Goal: Task Accomplishment & Management: Manage account settings

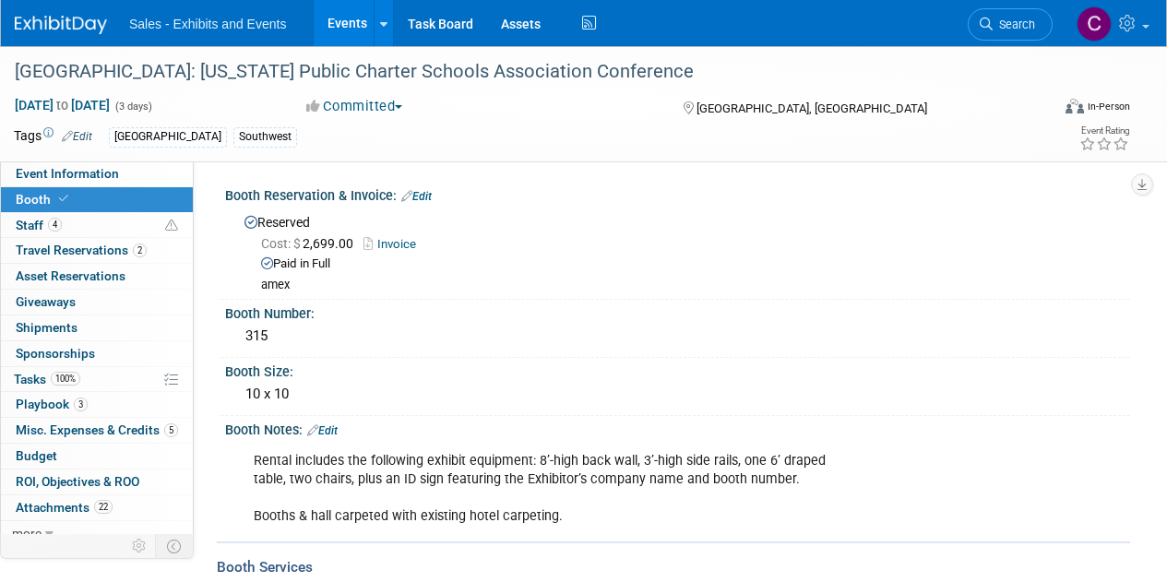
scroll to position [798, 0]
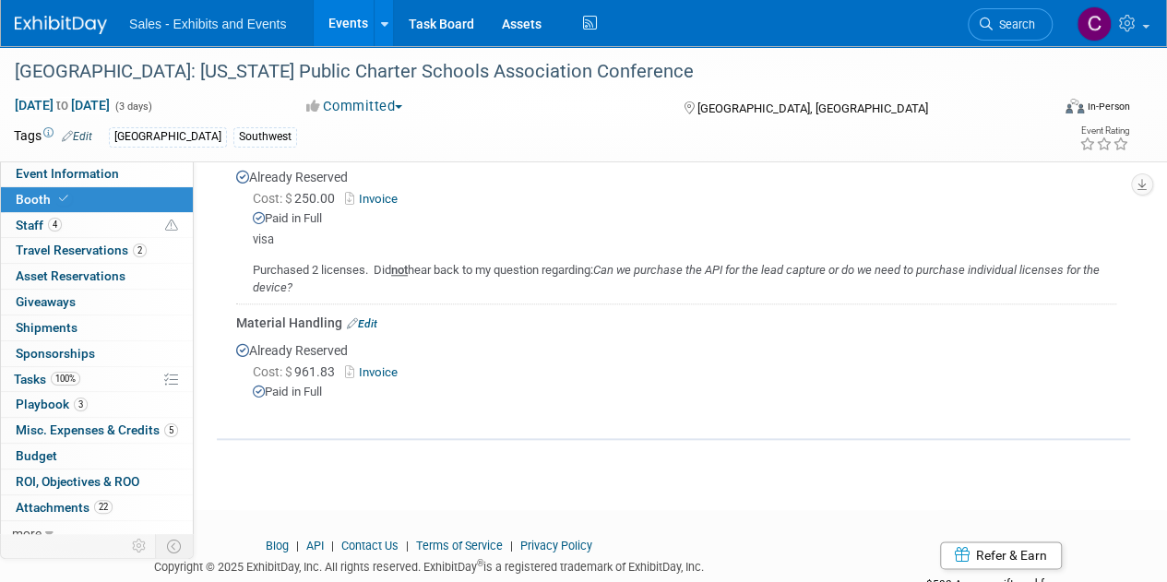
drag, startPoint x: 0, startPoint y: 0, endPoint x: 354, endPoint y: 14, distance: 354.5
click at [354, 14] on link "Events" at bounding box center [347, 23] width 67 height 46
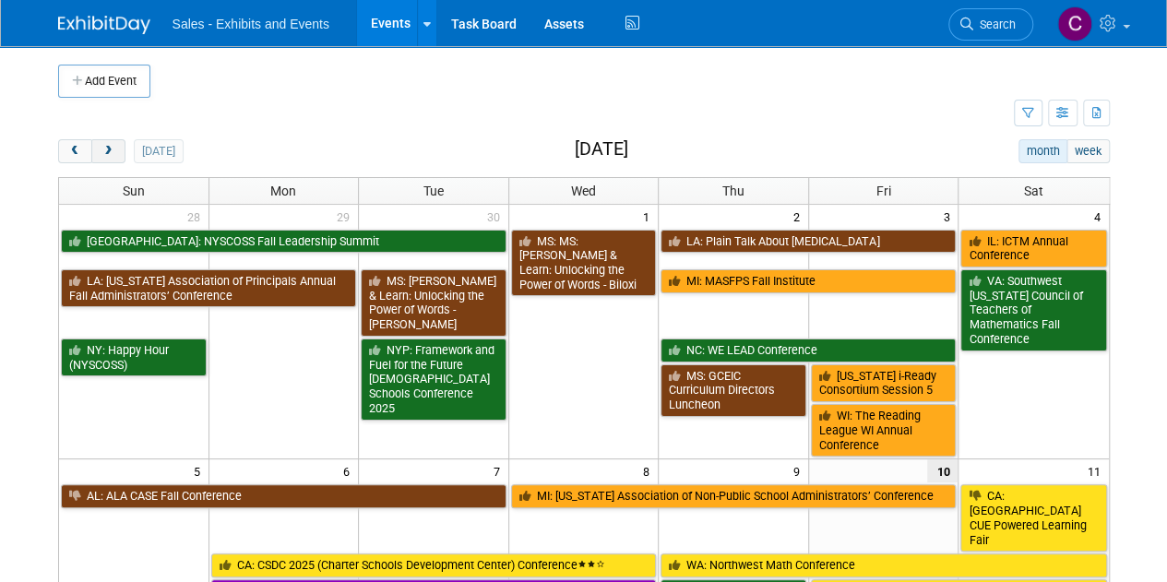
click at [102, 149] on span "next" at bounding box center [108, 152] width 14 height 12
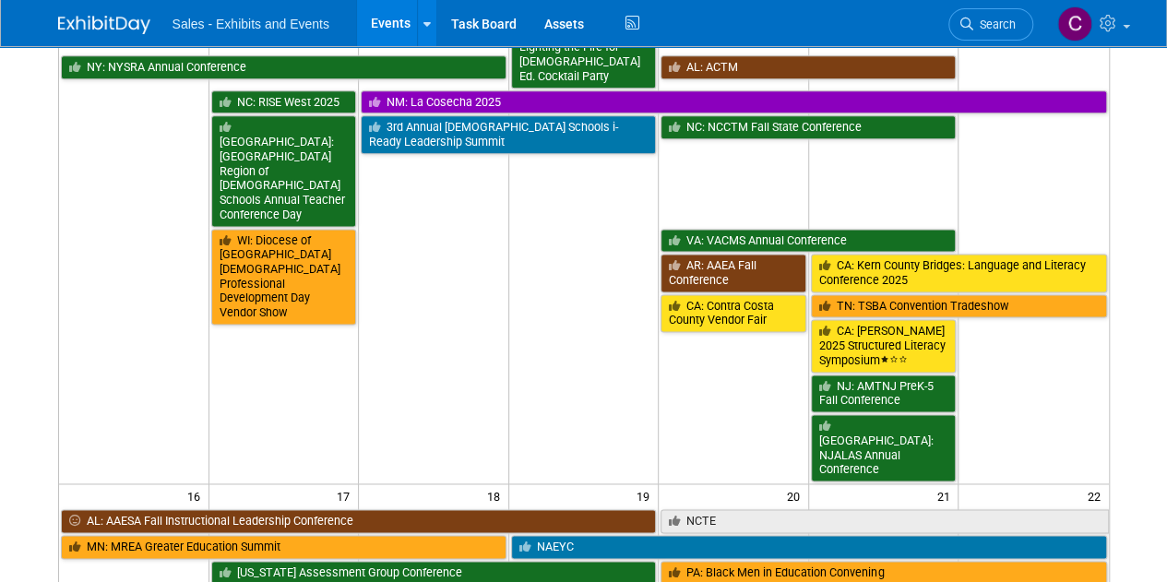
scroll to position [1181, 0]
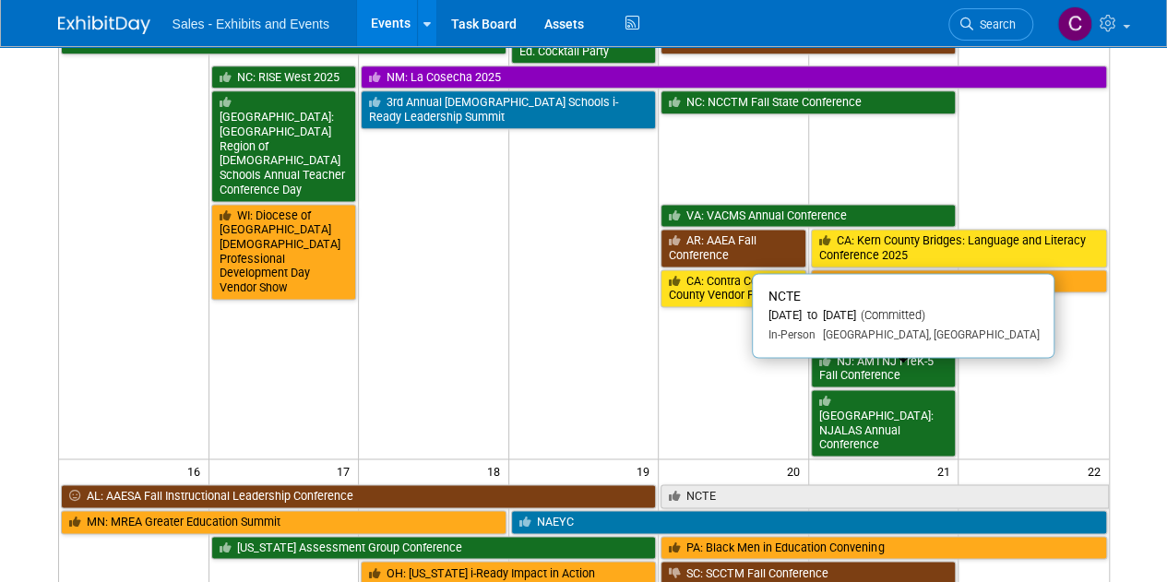
click at [717, 484] on link "NCTE" at bounding box center [884, 496] width 447 height 24
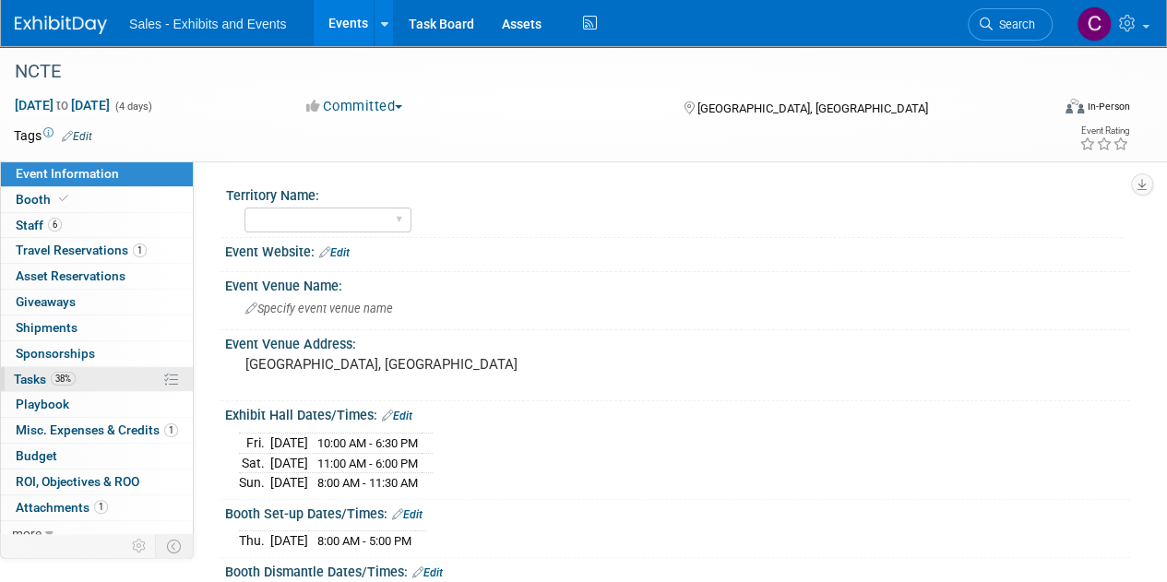
click at [41, 377] on span "Tasks 38%" at bounding box center [45, 379] width 62 height 15
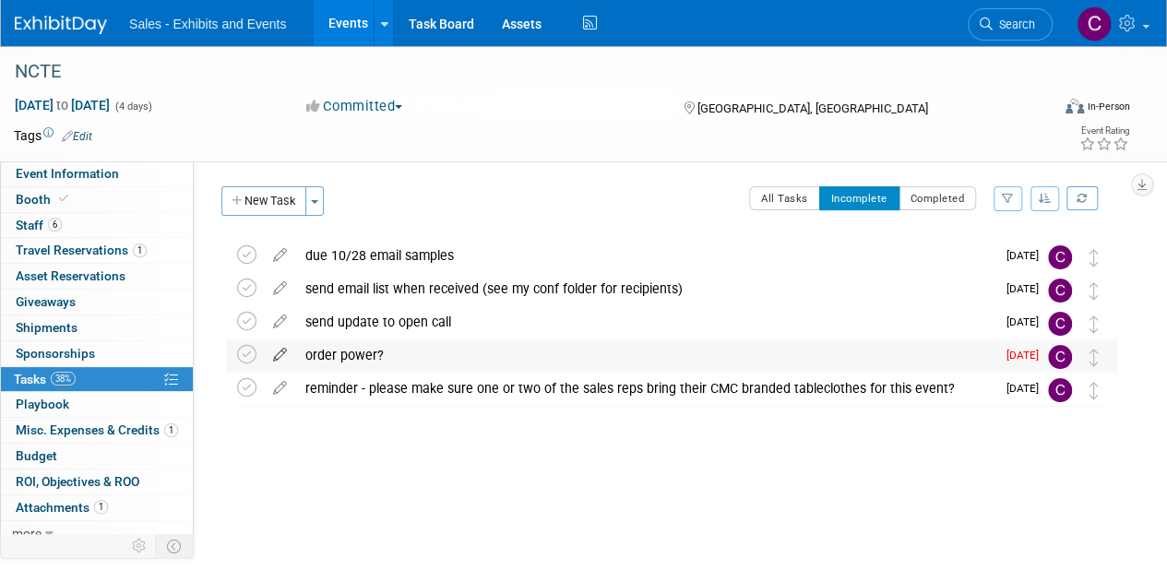
click at [275, 355] on icon at bounding box center [280, 350] width 32 height 23
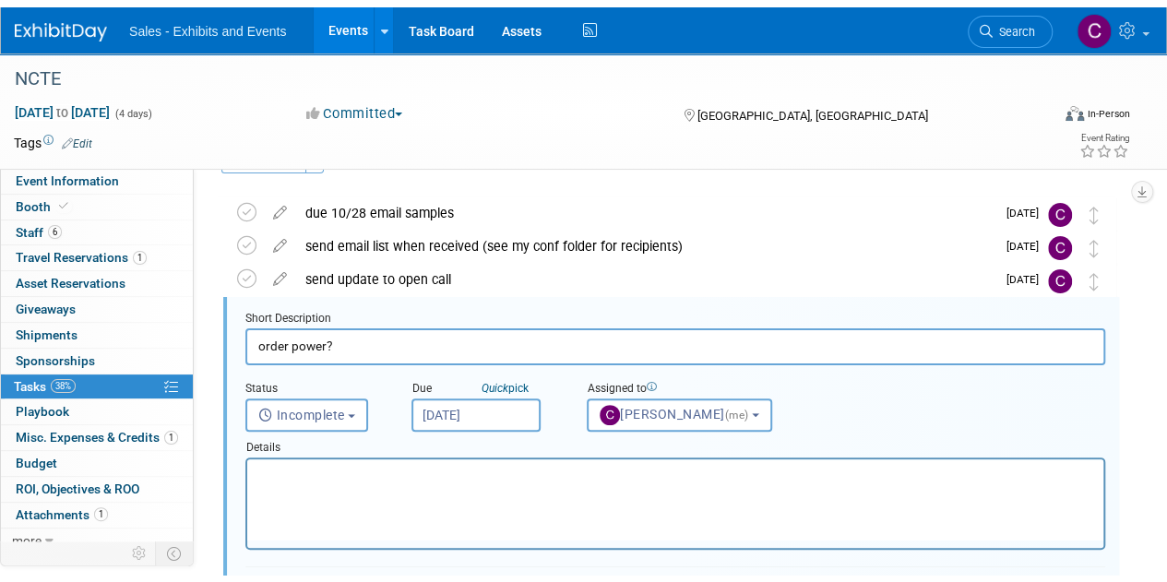
scroll to position [68, 0]
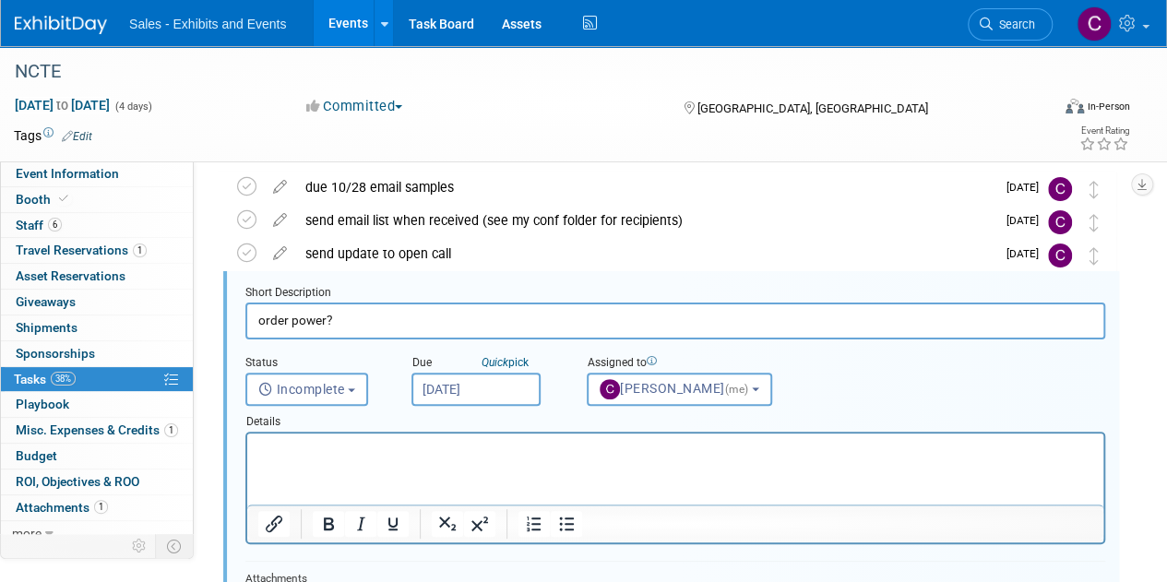
click at [463, 387] on input "Oct 10, 2025" at bounding box center [475, 389] width 129 height 33
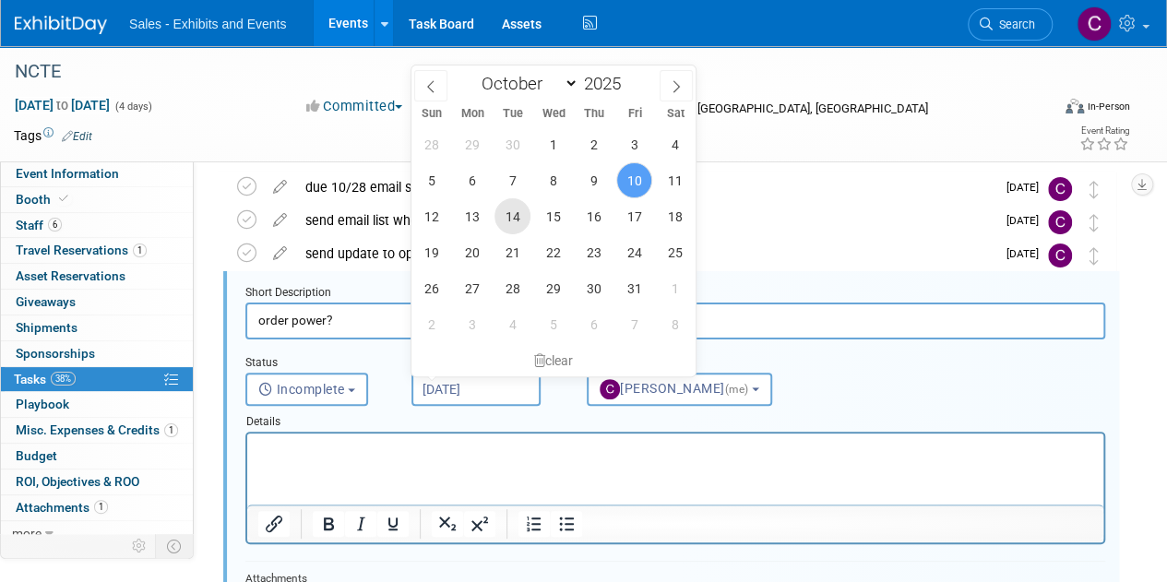
click at [507, 216] on span "14" at bounding box center [512, 216] width 36 height 36
type input "Oct 14, 2025"
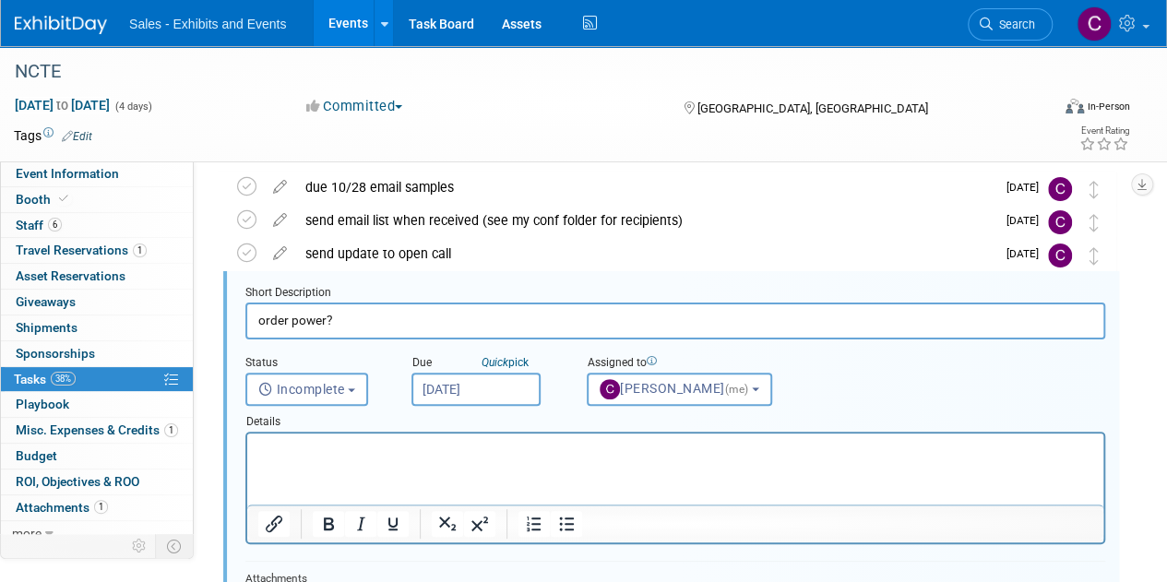
scroll to position [324, 0]
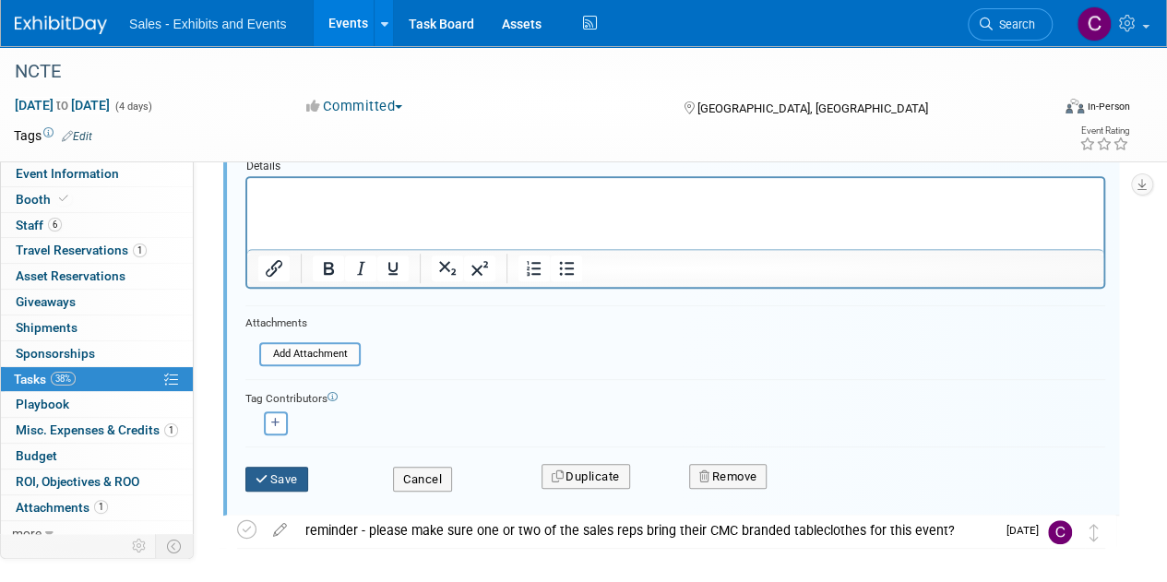
click at [282, 467] on button "Save" at bounding box center [276, 480] width 63 height 26
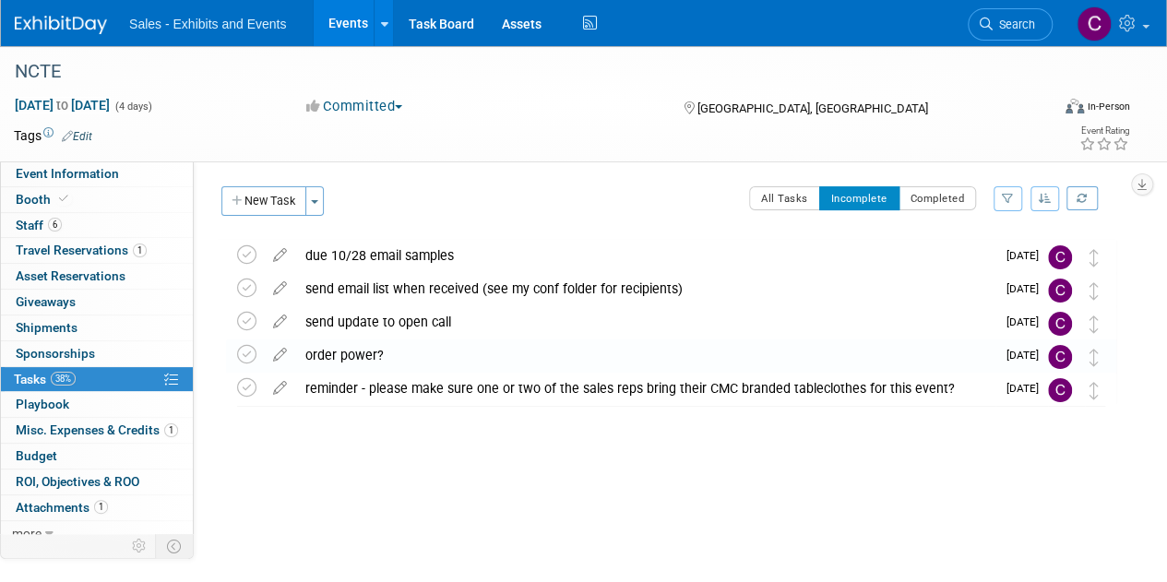
scroll to position [0, 0]
click at [268, 208] on button "New Task" at bounding box center [263, 201] width 85 height 30
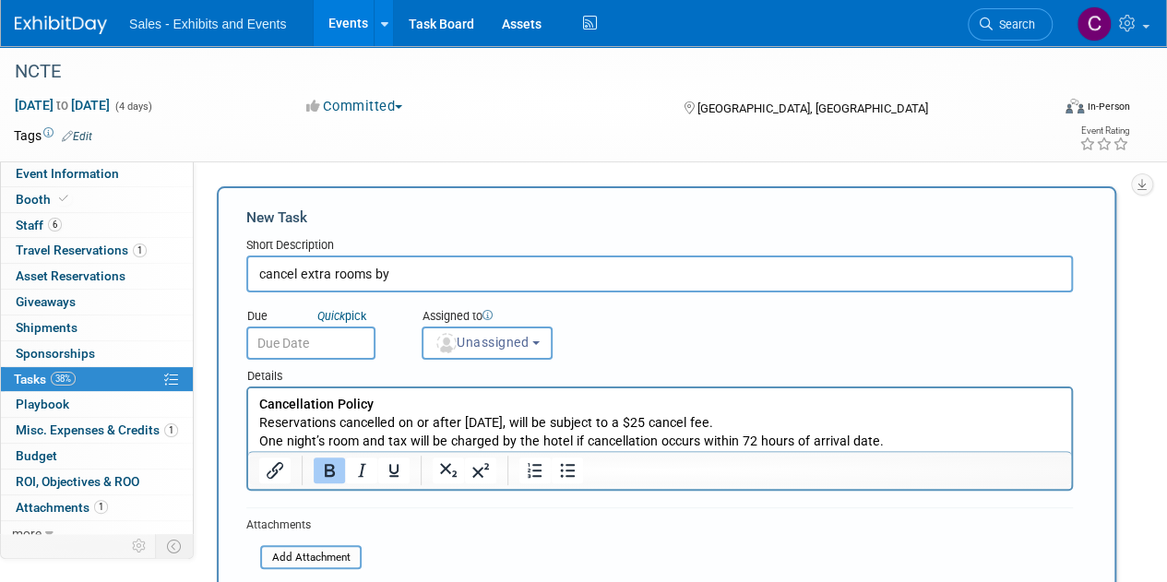
click at [411, 276] on input "cancel extra rooms by" at bounding box center [659, 274] width 827 height 37
type input "cancel extra rooms by 11/14"
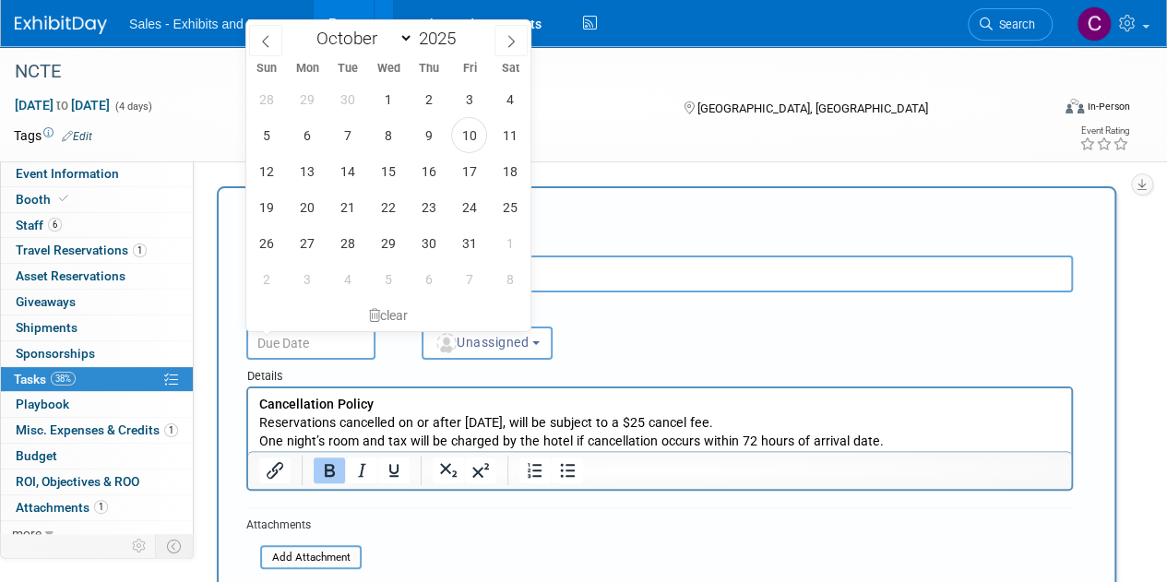
click at [354, 354] on input "text" at bounding box center [310, 343] width 129 height 33
click at [408, 43] on select "January February March April May June July August September October November De…" at bounding box center [360, 38] width 106 height 23
select select "10"
click at [307, 27] on select "January February March April May June July August September October November De…" at bounding box center [360, 38] width 106 height 23
click at [316, 140] on span "3" at bounding box center [307, 135] width 36 height 36
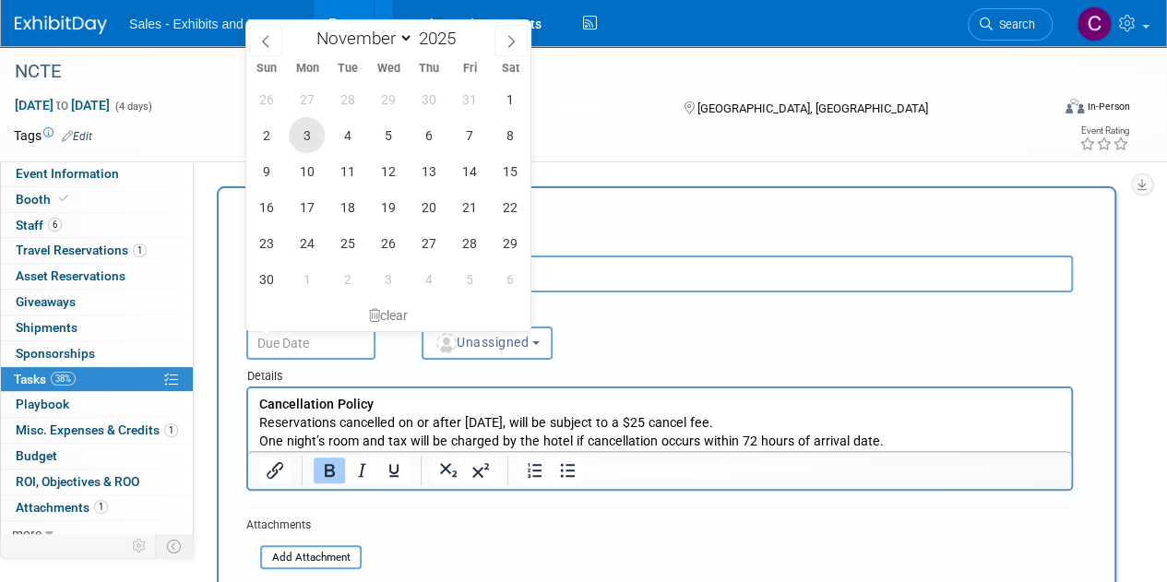
type input "Nov 3, 2025"
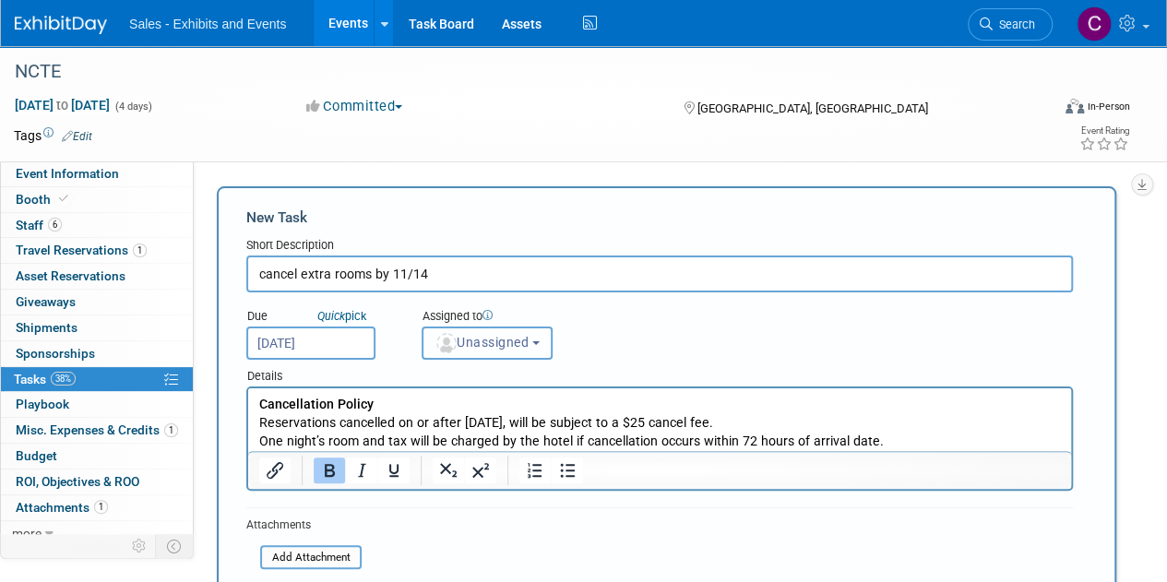
click at [502, 339] on span "Unassigned" at bounding box center [482, 342] width 94 height 15
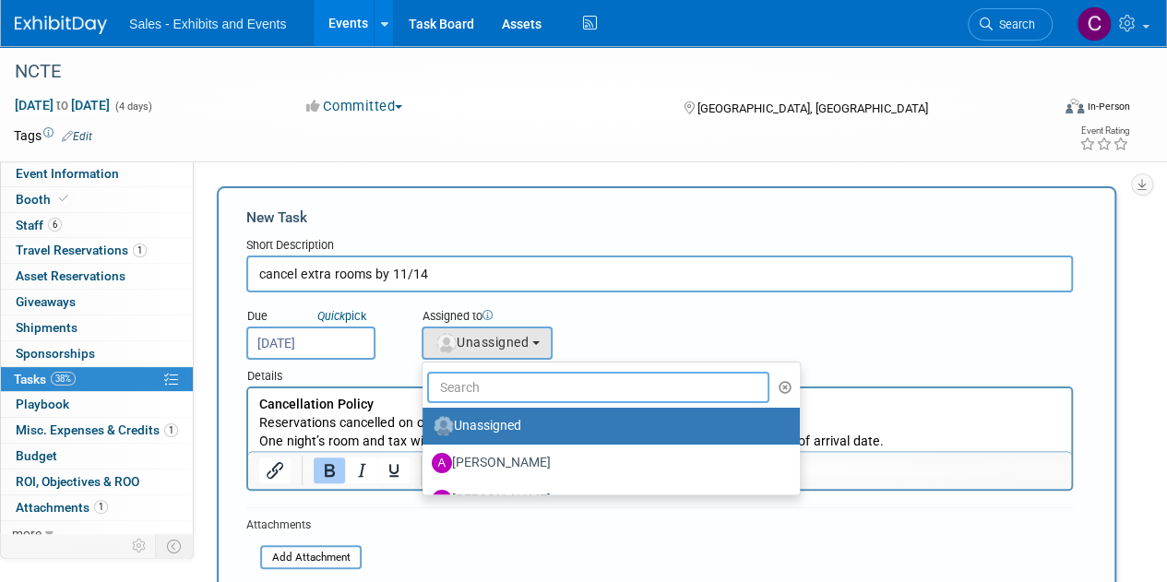
click at [518, 383] on input "text" at bounding box center [598, 387] width 342 height 31
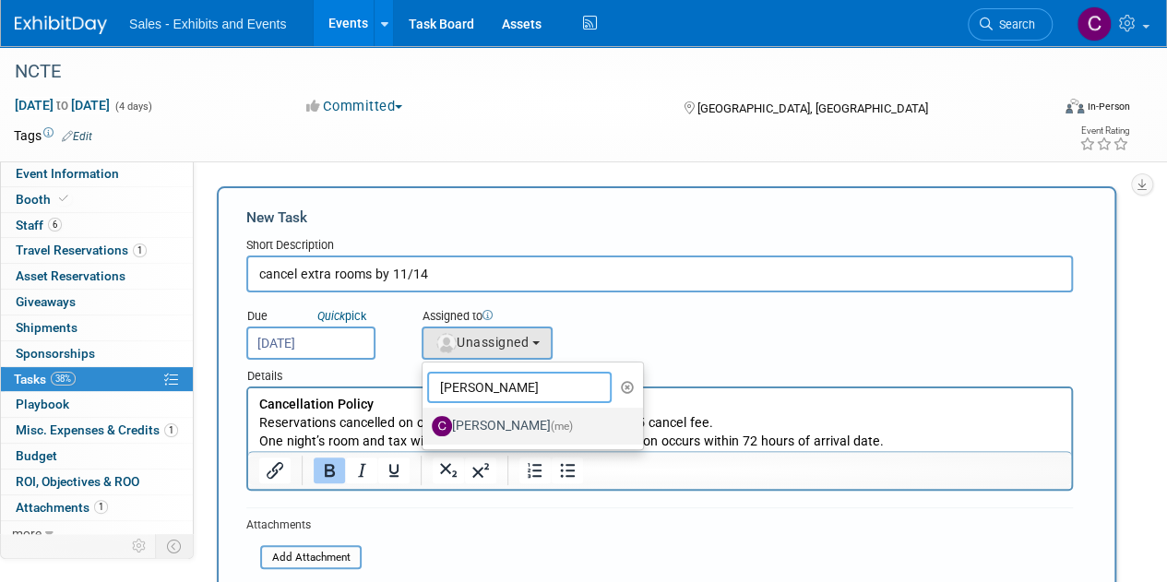
type input "christine"
click at [500, 426] on label "Christine Lurz (me)" at bounding box center [528, 426] width 193 height 30
click at [425, 426] on input "Christine Lurz (me)" at bounding box center [419, 424] width 12 height 12
select select "a9e3834d-668b-4315-a5d4-069993be606a"
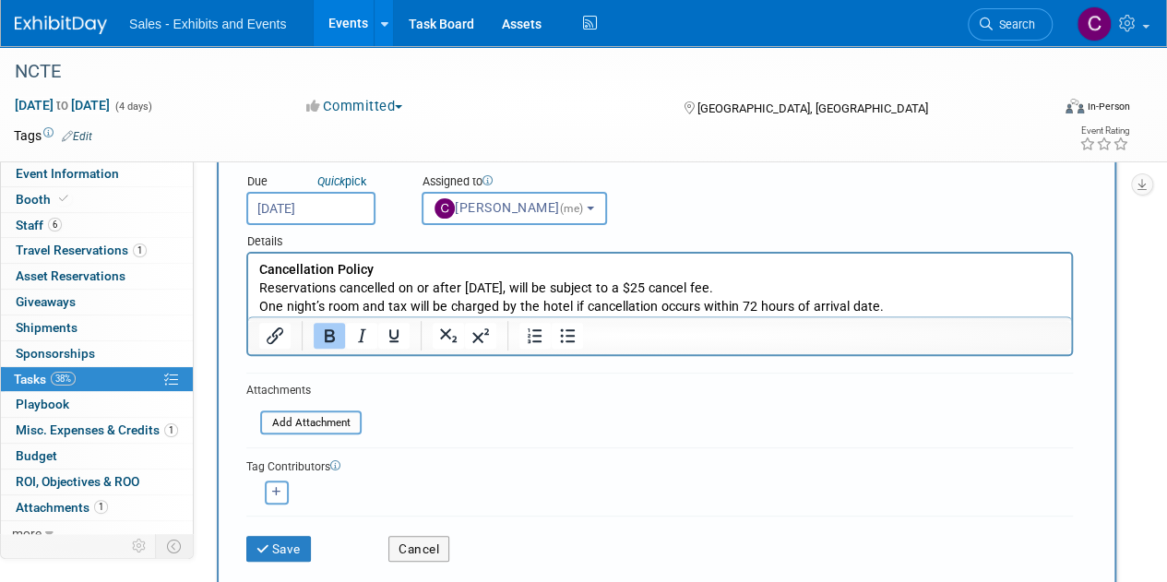
scroll to position [162, 0]
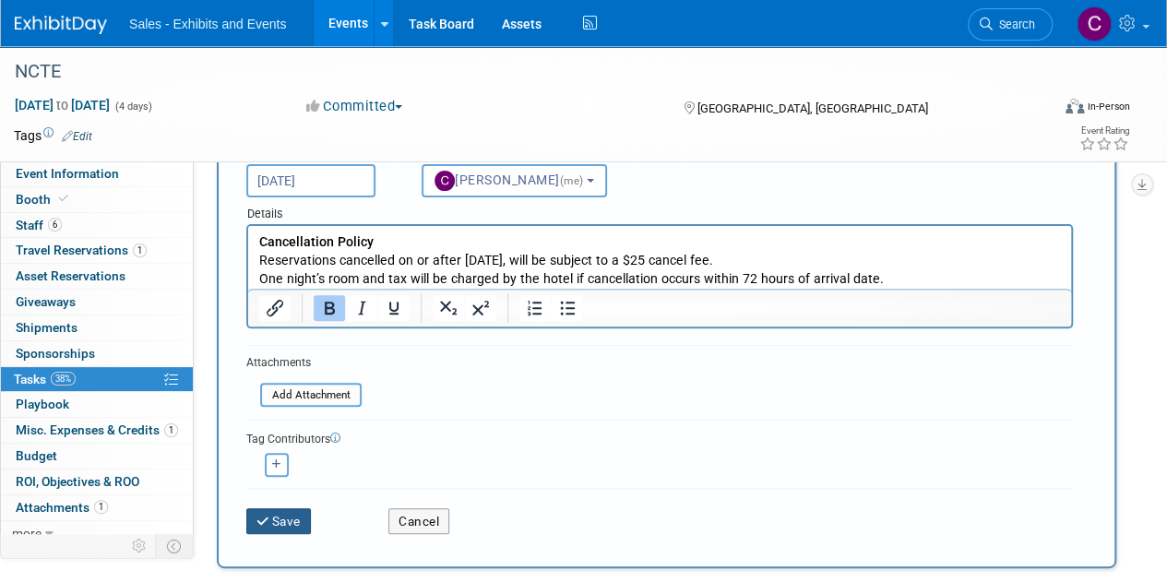
click at [297, 530] on button "Save" at bounding box center [278, 521] width 65 height 26
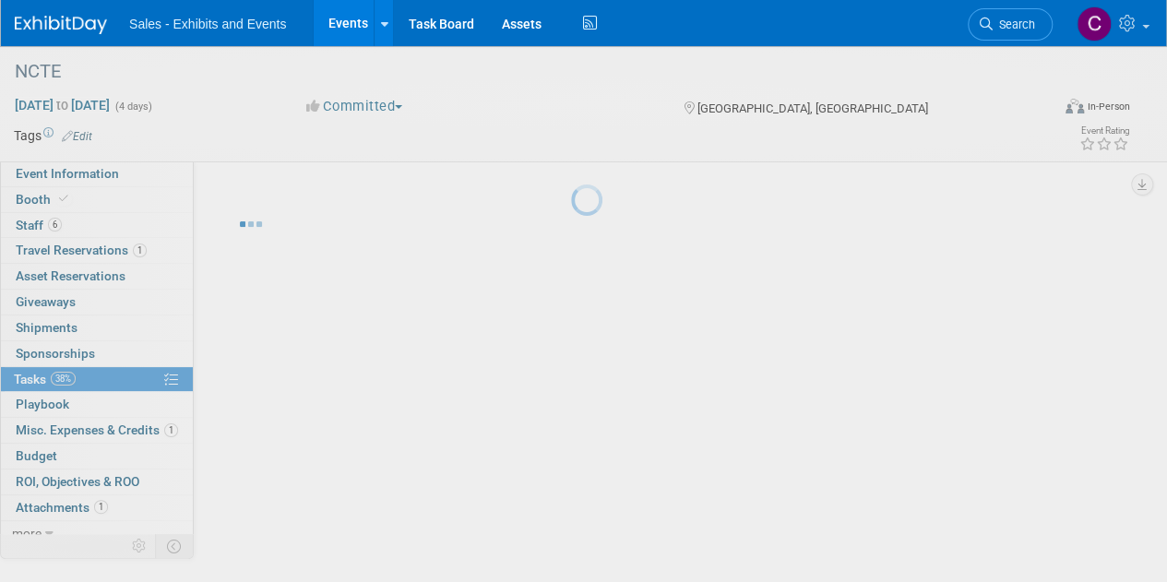
scroll to position [0, 0]
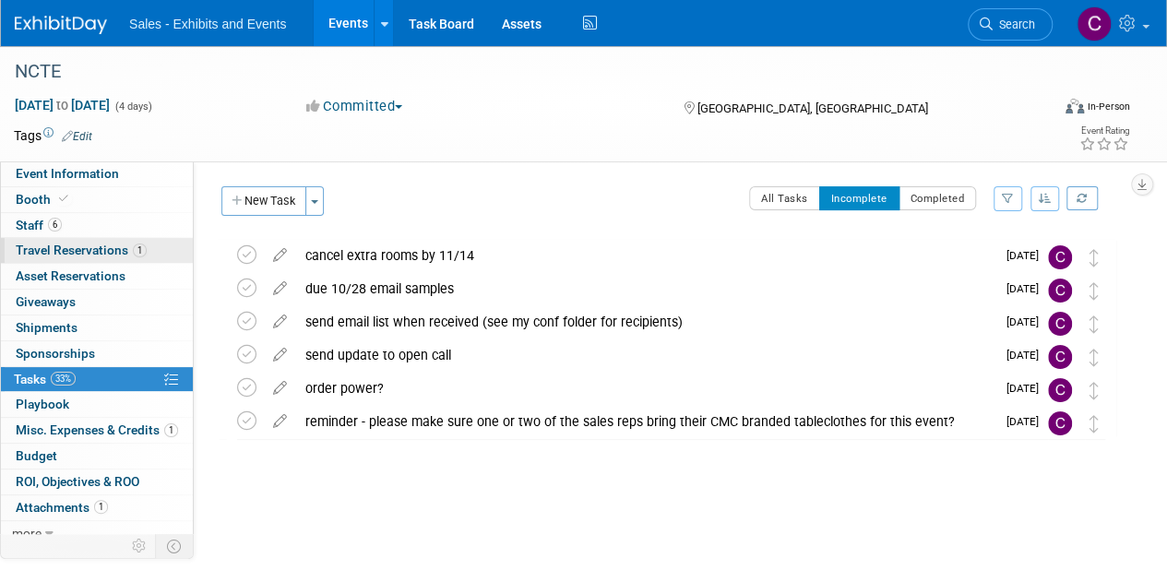
click at [48, 254] on span "Travel Reservations 1" at bounding box center [81, 250] width 131 height 15
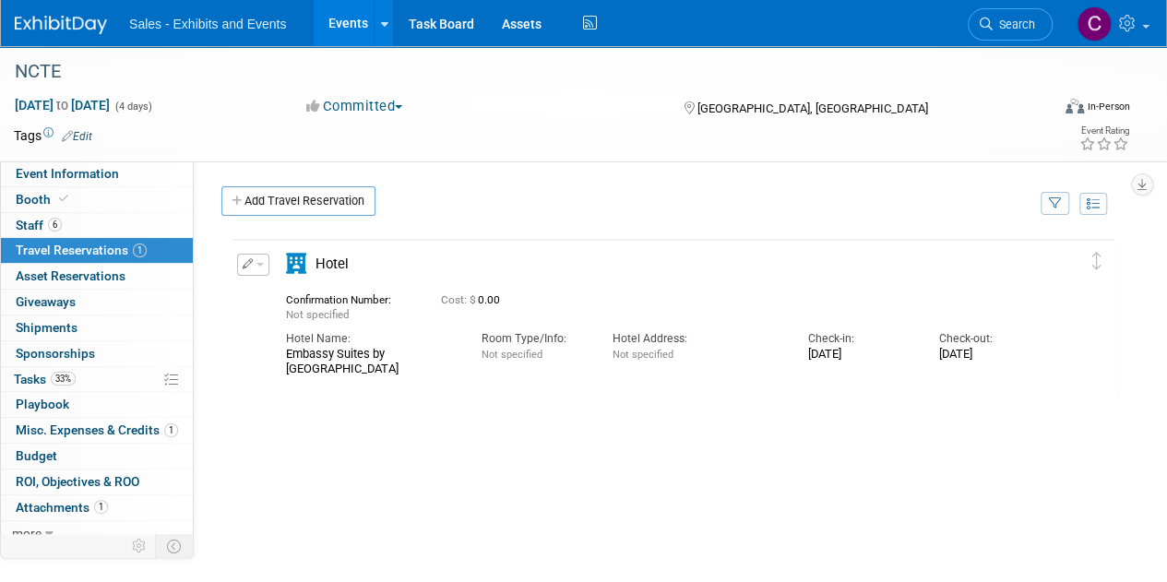
click at [267, 263] on button "button" at bounding box center [253, 265] width 32 height 22
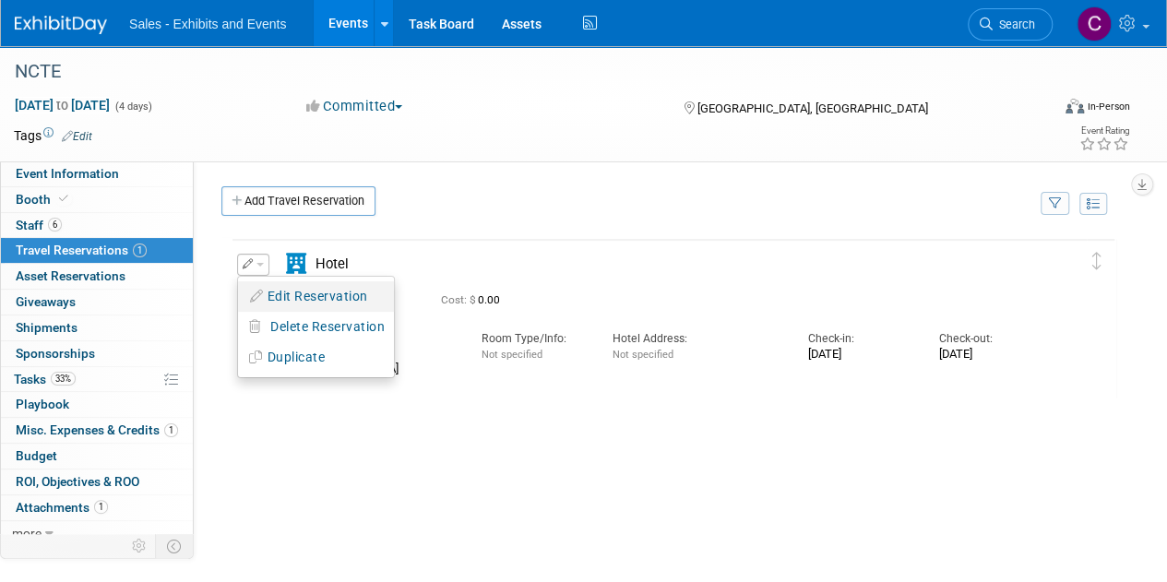
click at [292, 292] on button "Edit Reservation" at bounding box center [316, 296] width 156 height 27
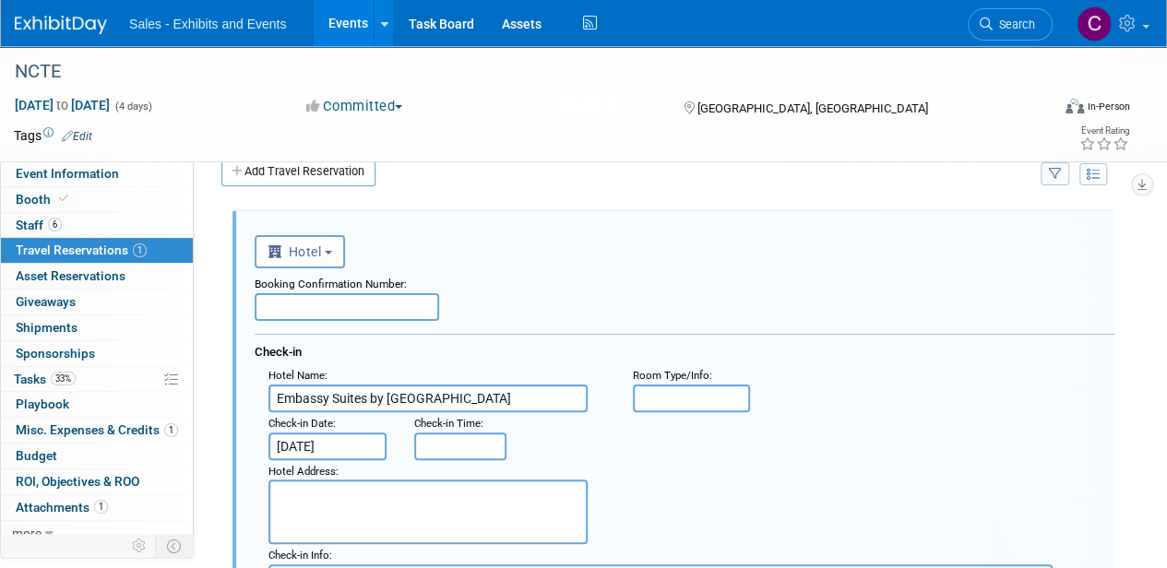
paste input "DONVE3EQ"
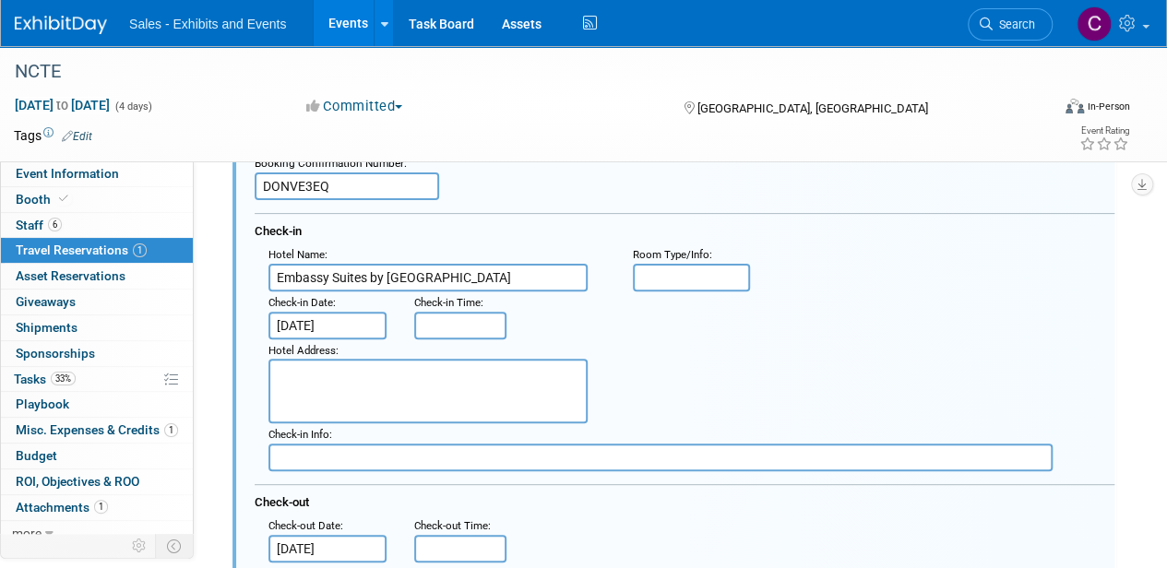
scroll to position [185, 0]
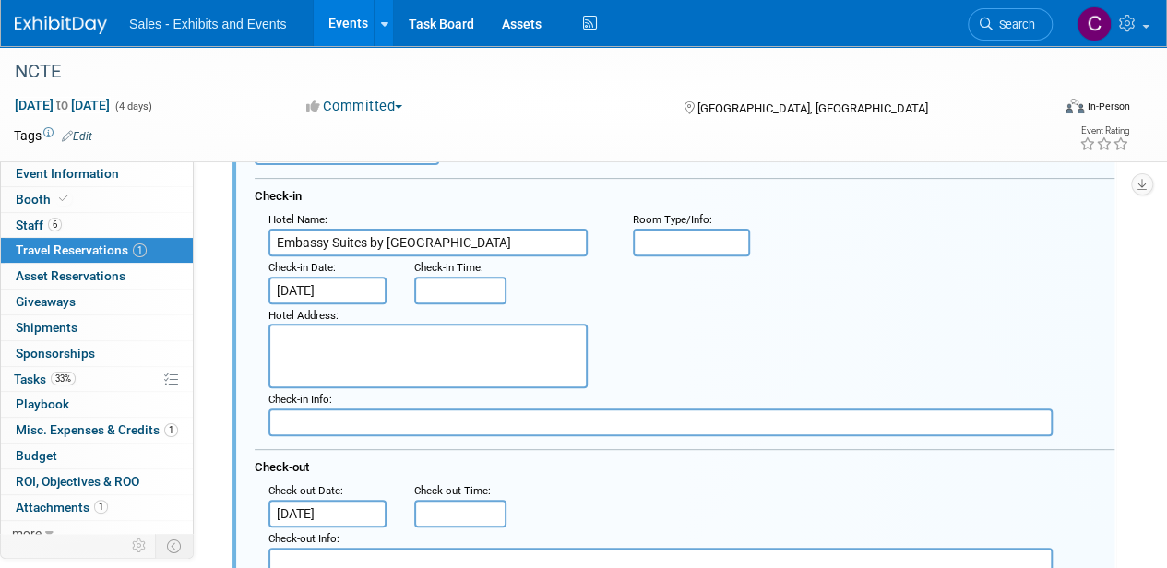
type input "DONVE3EQ"
click at [337, 289] on input "Nov 20, 2025" at bounding box center [327, 291] width 118 height 28
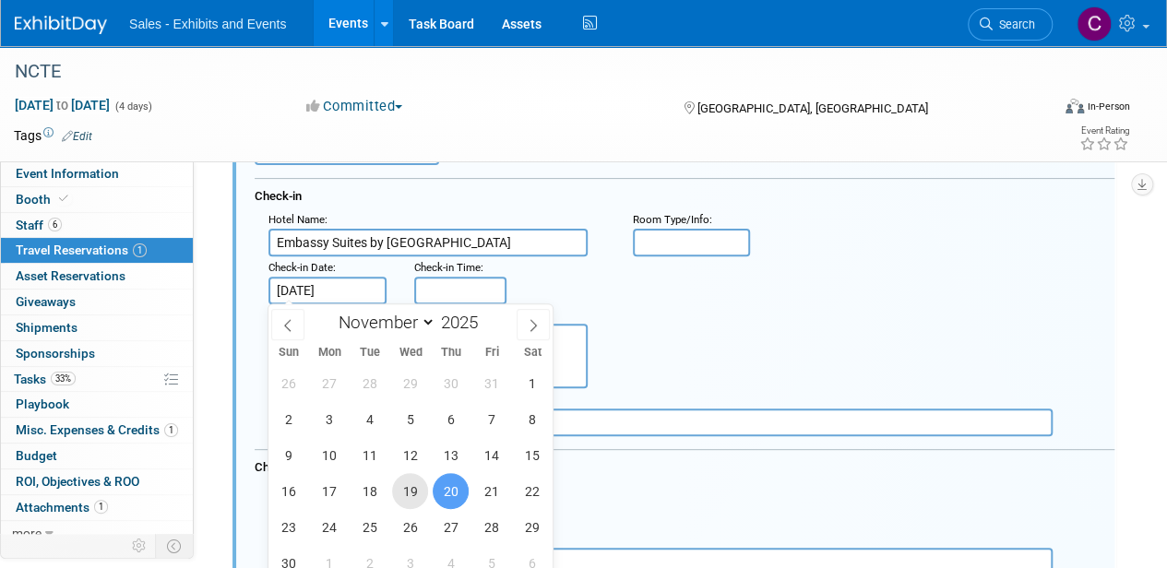
click at [422, 486] on span "19" at bounding box center [410, 491] width 36 height 36
type input "Nov 19, 2025"
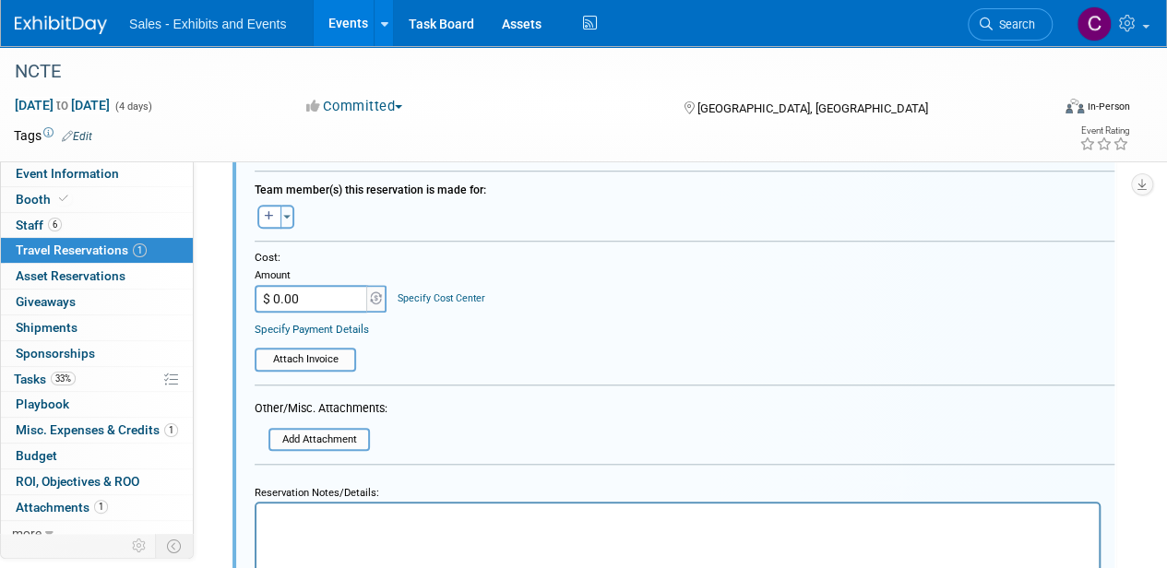
scroll to position [671, 0]
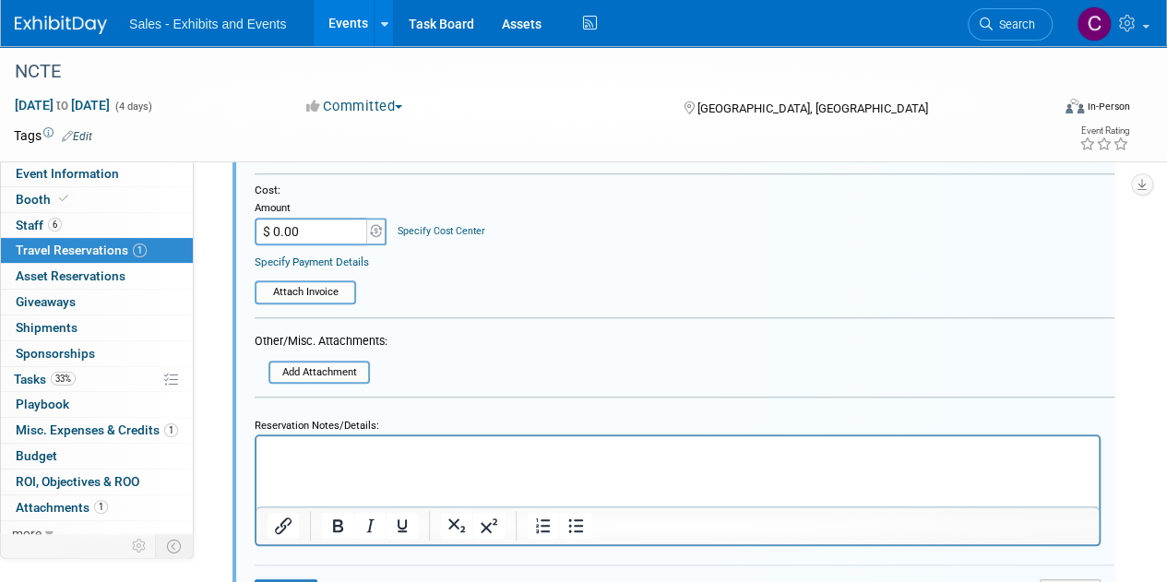
click at [429, 440] on html at bounding box center [677, 448] width 842 height 24
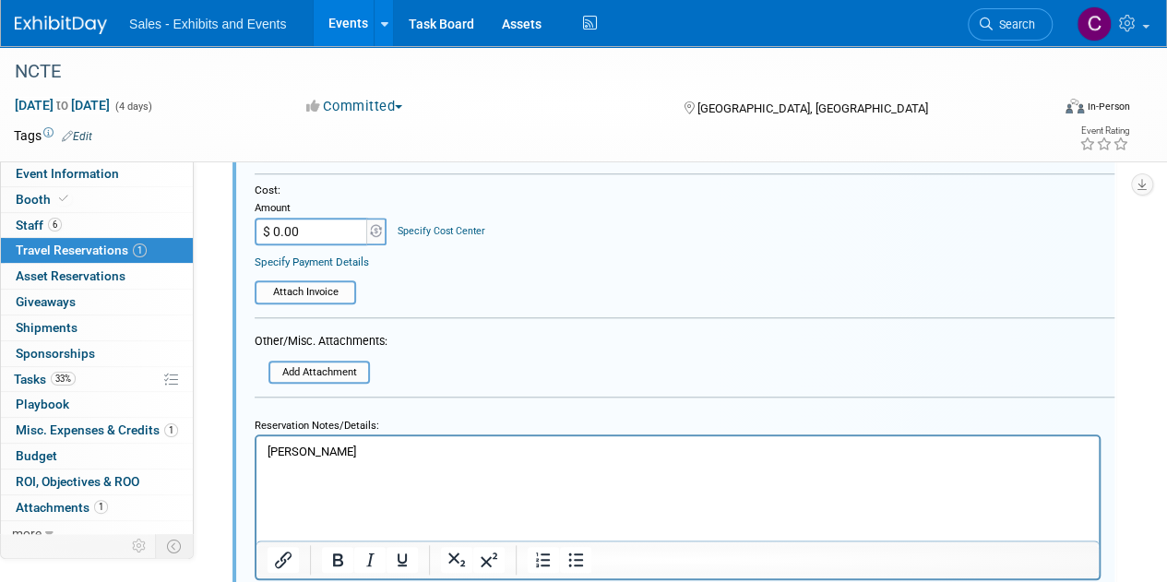
drag, startPoint x: 332, startPoint y: 501, endPoint x: 284, endPoint y: 481, distance: 52.1
click at [283, 479] on p "Rich Text Area. Press ALT-0 for help." at bounding box center [678, 485] width 821 height 17
click at [273, 484] on p "DONVE3EQ" at bounding box center [678, 485] width 821 height 17
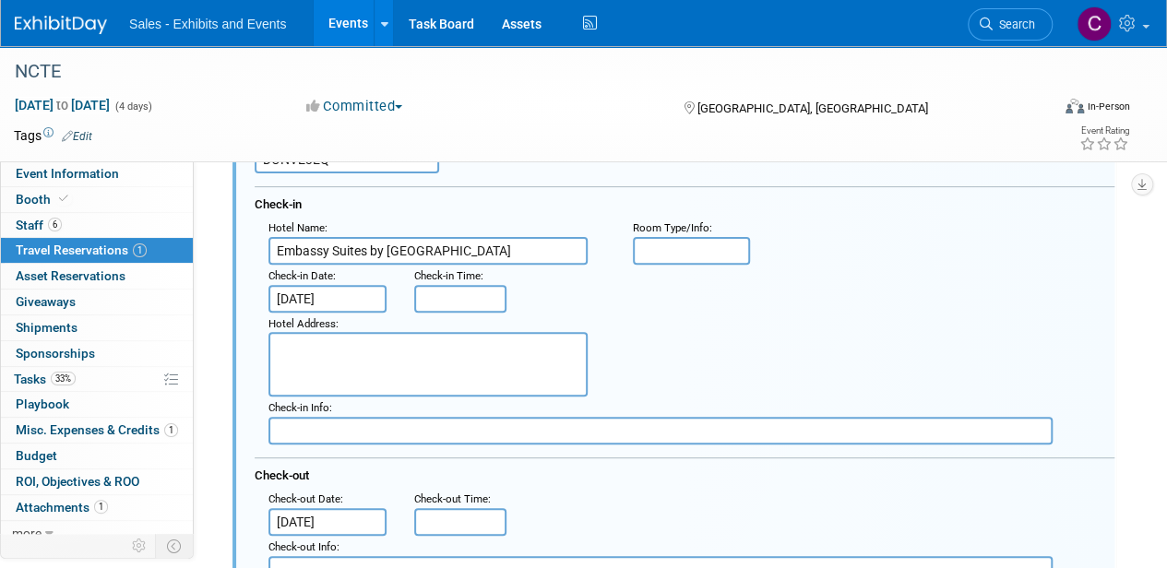
scroll to position [107, 0]
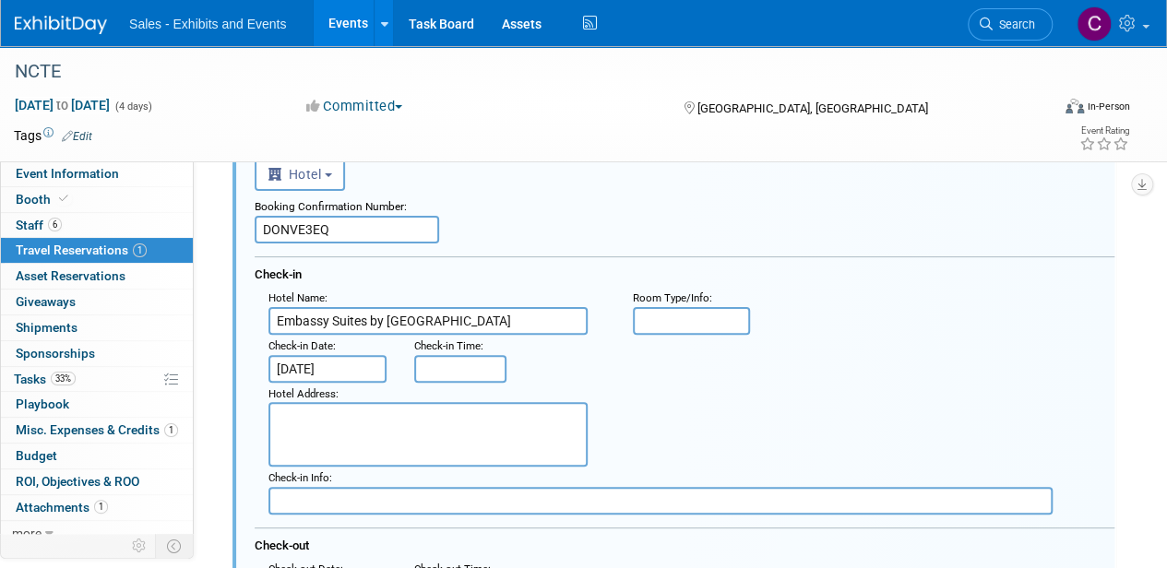
paste textarea "1420 Stout St Denver, CO 80202"
type textarea "1420 Stout St Denver, CO 80202"
click at [573, 315] on input "Embassy Suites by Hilton Denver Downtown Convention Center" at bounding box center [427, 321] width 319 height 28
click at [312, 321] on input "Embassy Suites by Hilton Denver Downtown Convention Center" at bounding box center [427, 321] width 319 height 28
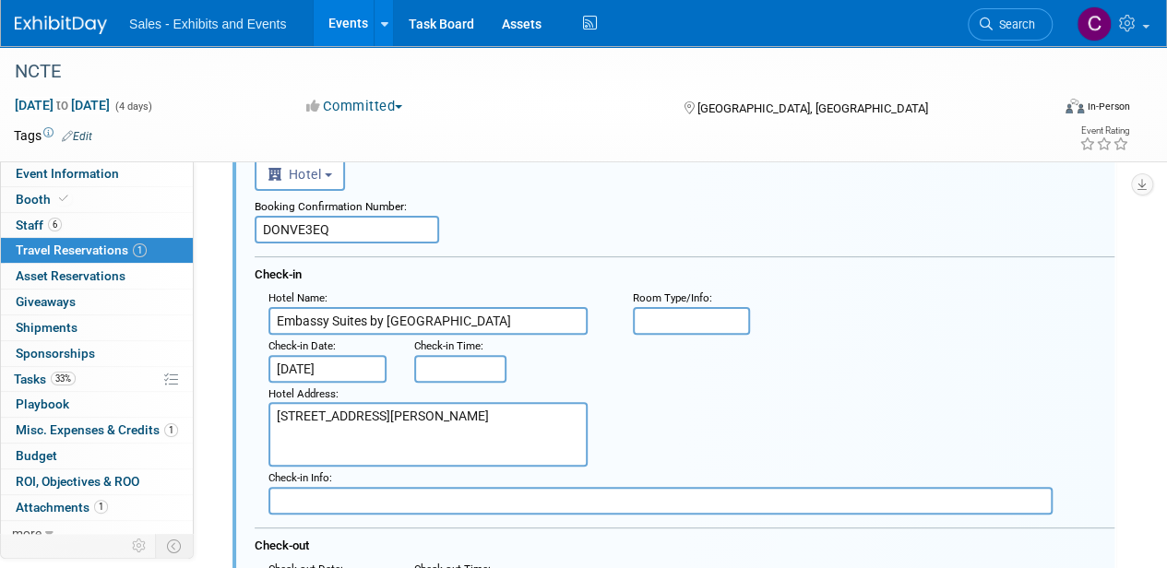
drag, startPoint x: 312, startPoint y: 321, endPoint x: 592, endPoint y: 316, distance: 280.5
click at [592, 316] on div "Hotel Name : Embassy Suites by Hilton Denver Downtown Convention Center" at bounding box center [437, 311] width 364 height 48
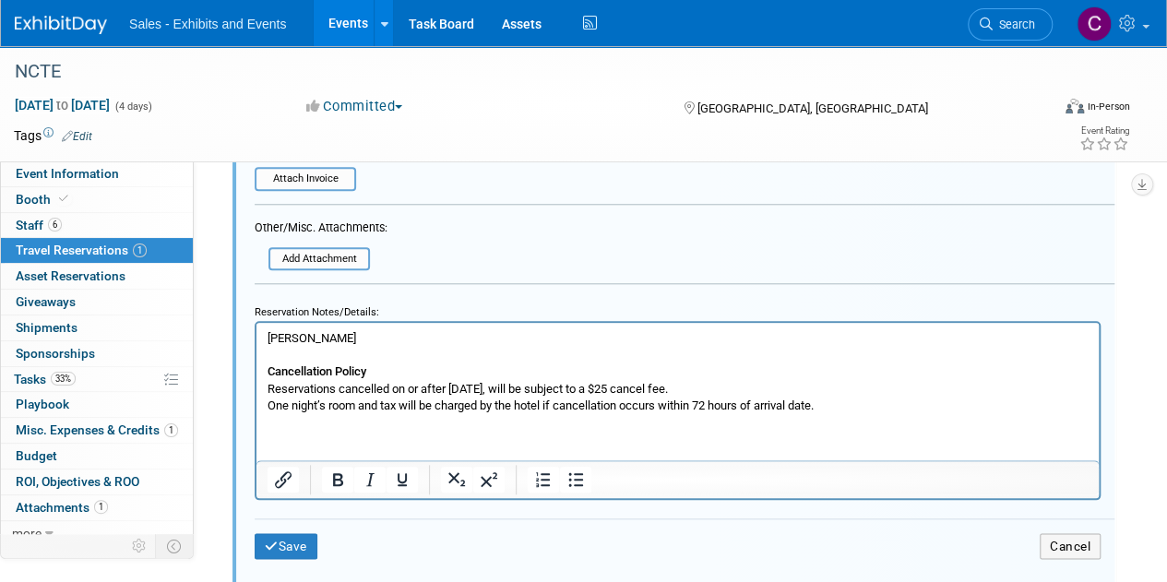
scroll to position [827, 0]
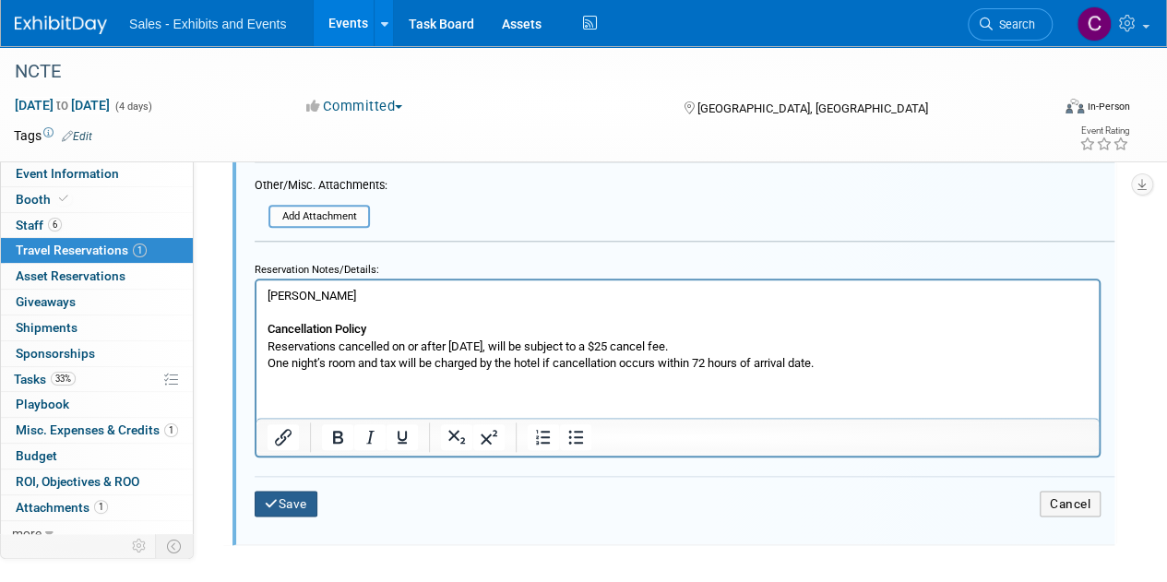
click at [297, 501] on button "Save" at bounding box center [286, 504] width 63 height 27
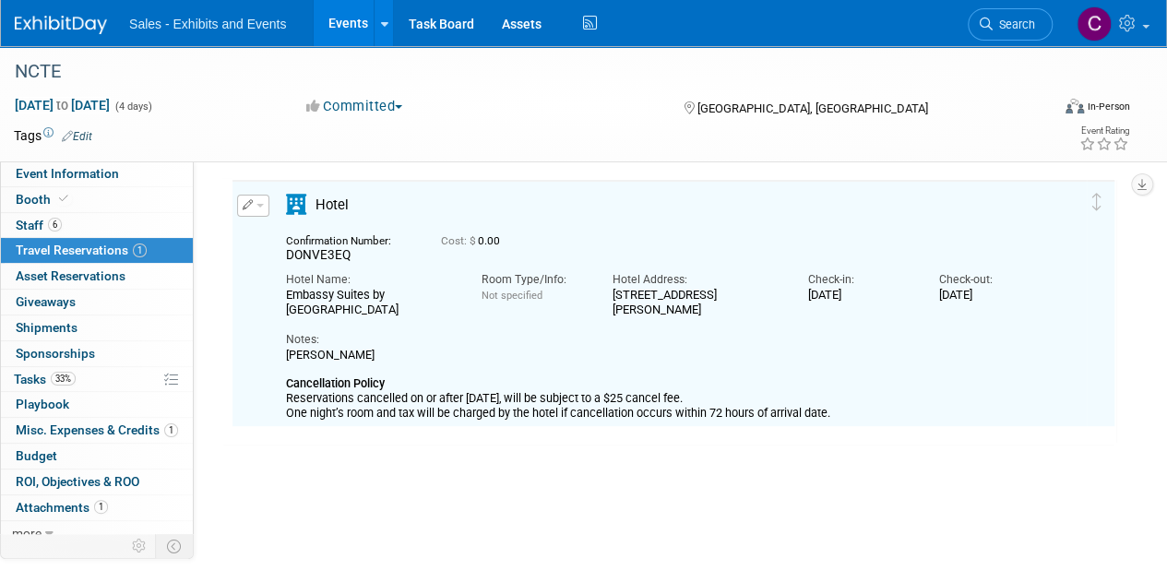
scroll to position [30, 0]
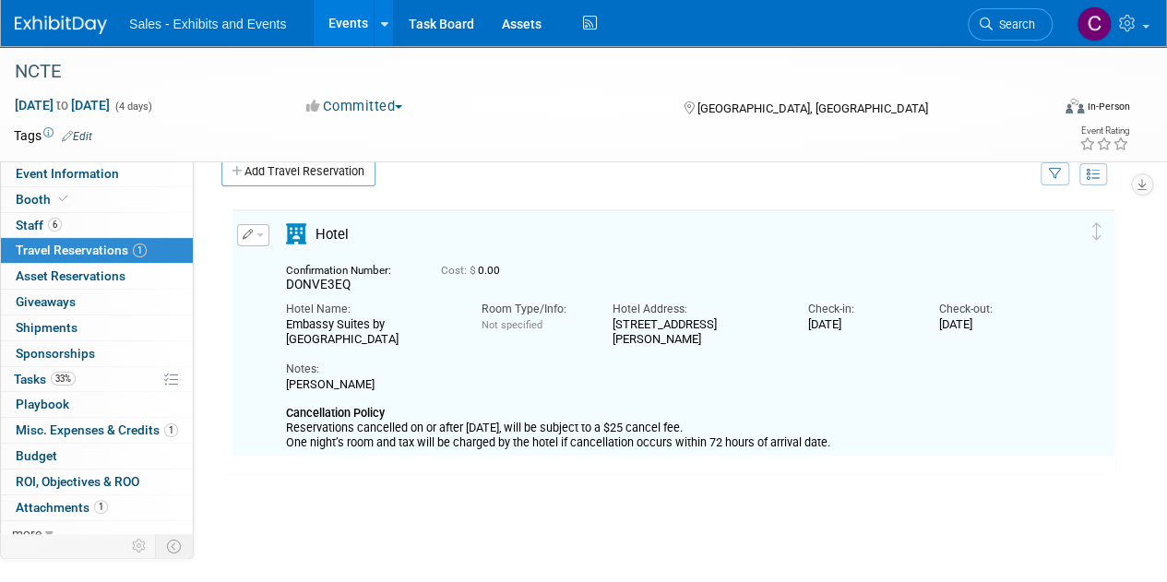
click at [258, 239] on button "button" at bounding box center [253, 235] width 32 height 22
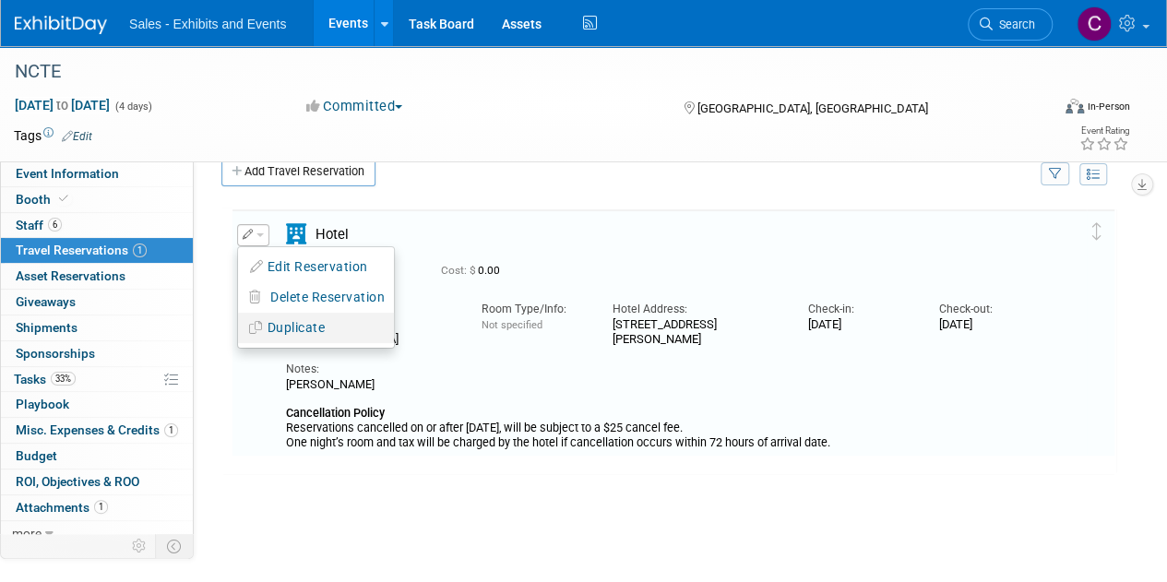
click at [282, 326] on button "Duplicate" at bounding box center [316, 328] width 156 height 27
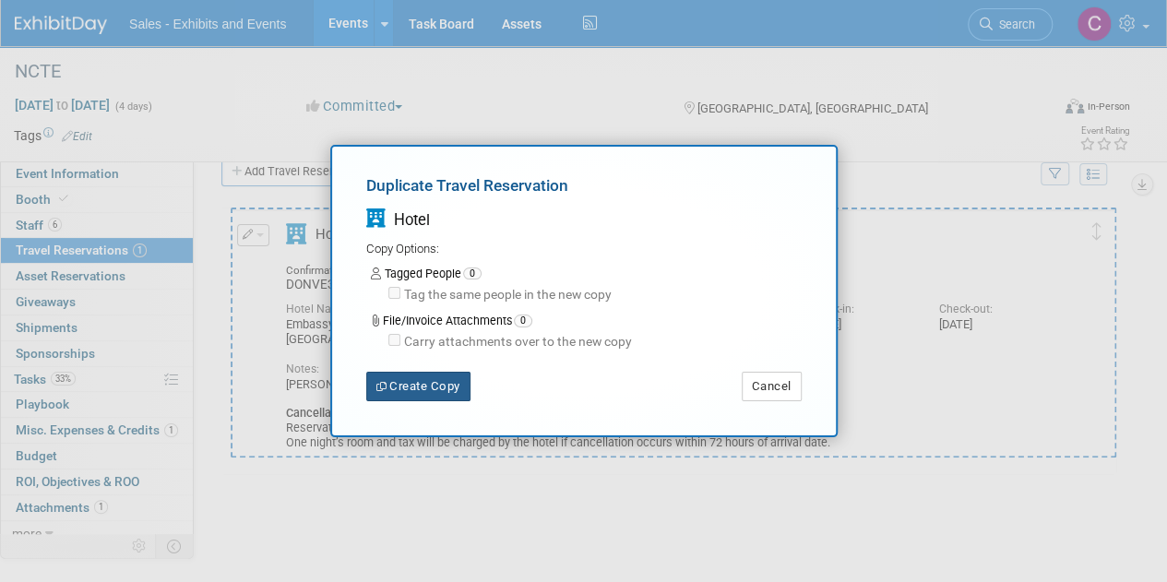
click at [432, 390] on button "Create Copy" at bounding box center [418, 387] width 104 height 30
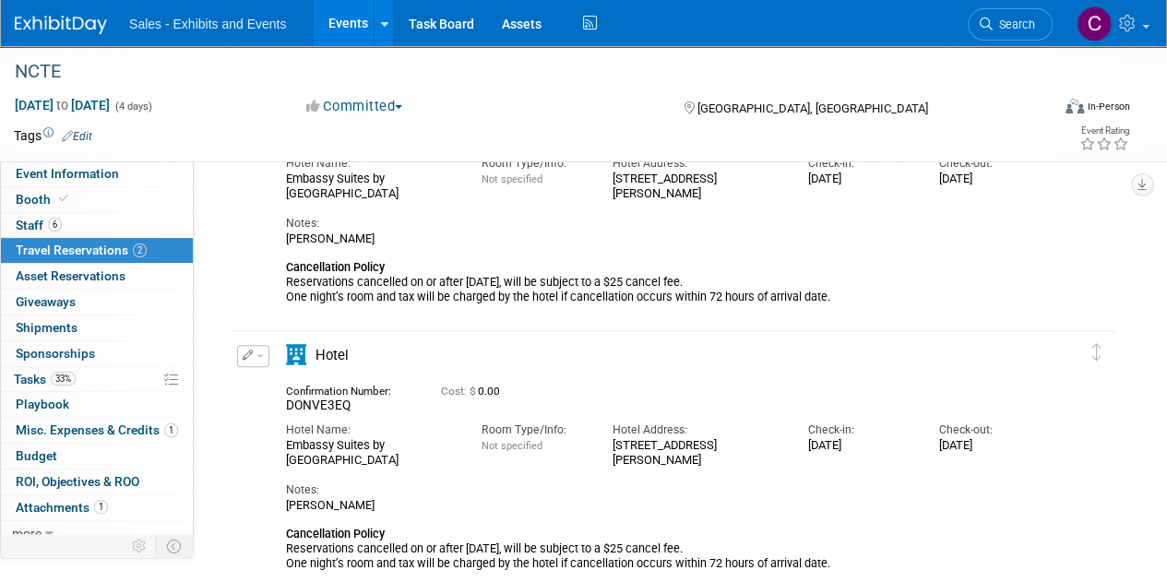
scroll to position [186, 0]
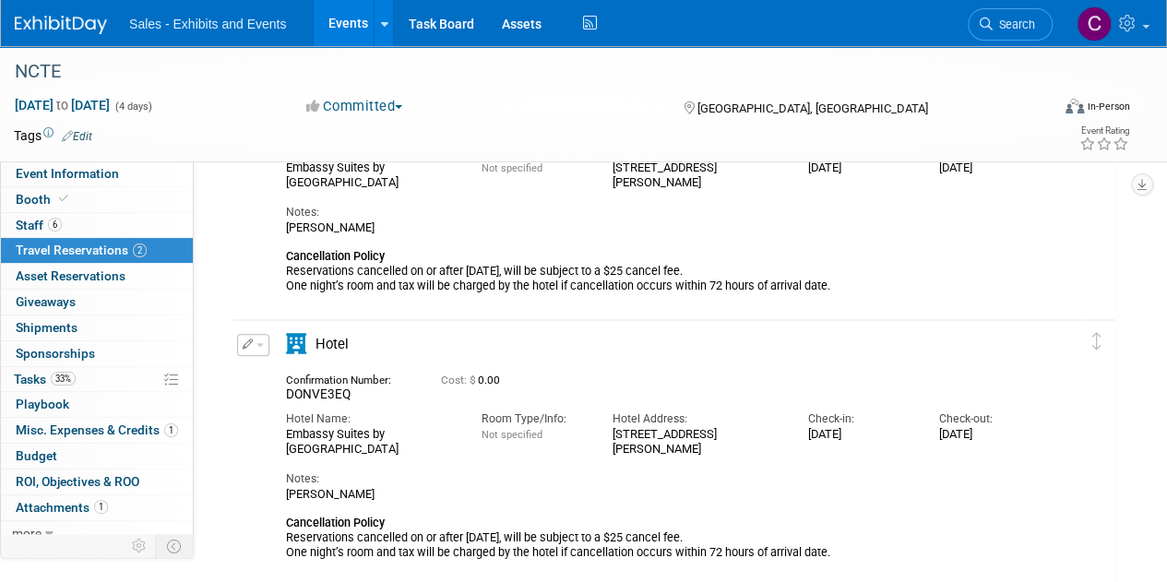
click at [266, 344] on button "button" at bounding box center [253, 345] width 32 height 22
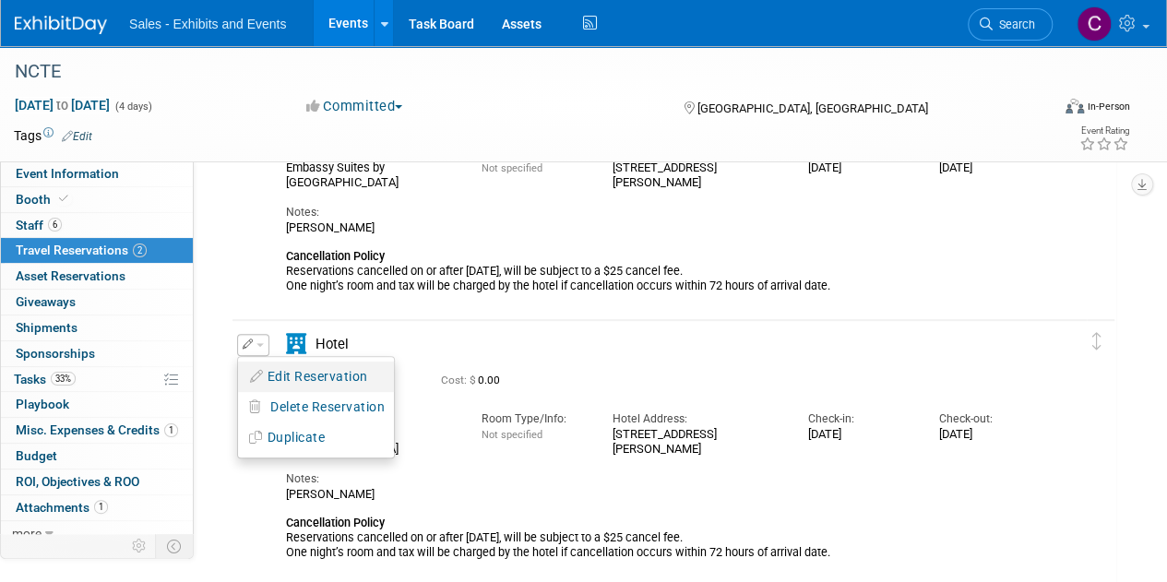
click at [307, 375] on button "Edit Reservation" at bounding box center [316, 376] width 156 height 27
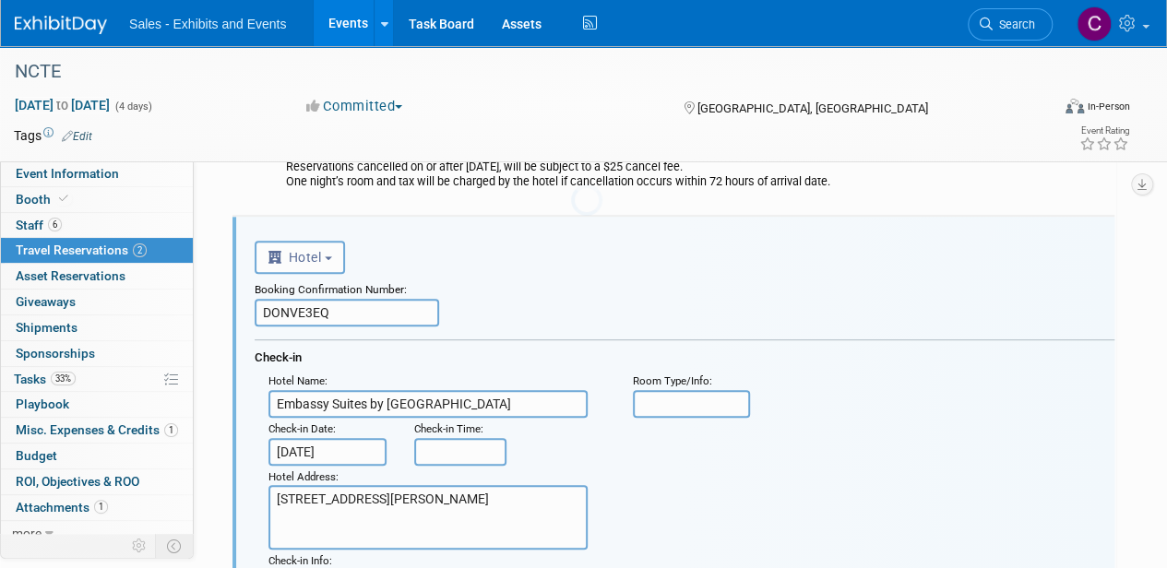
scroll to position [296, 0]
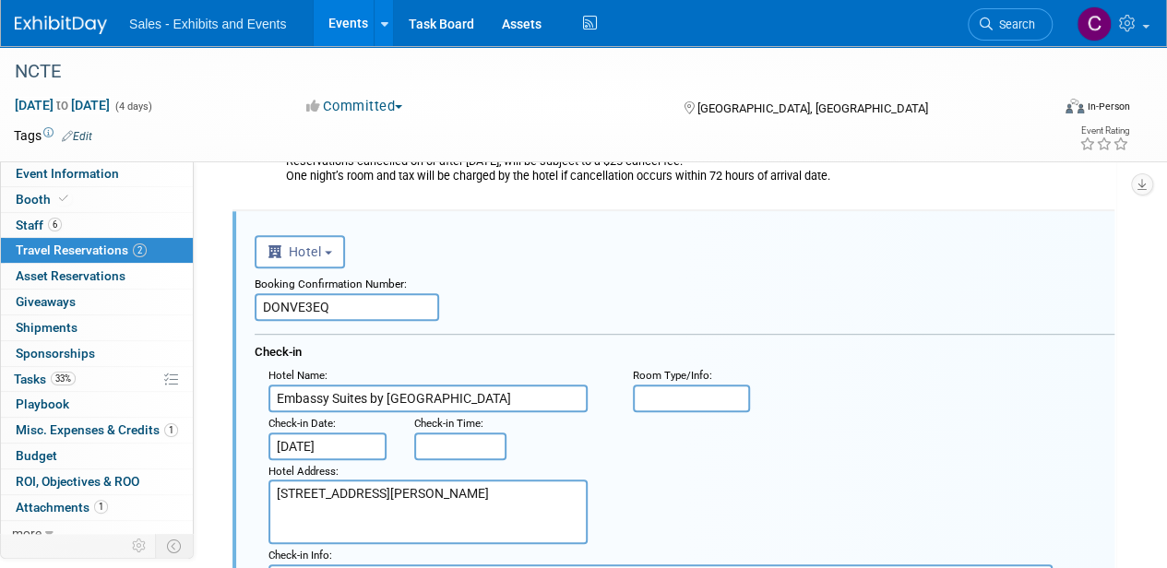
click at [299, 307] on input "DONVE3EQ" at bounding box center [347, 307] width 185 height 28
paste input "CPR3UHW0"
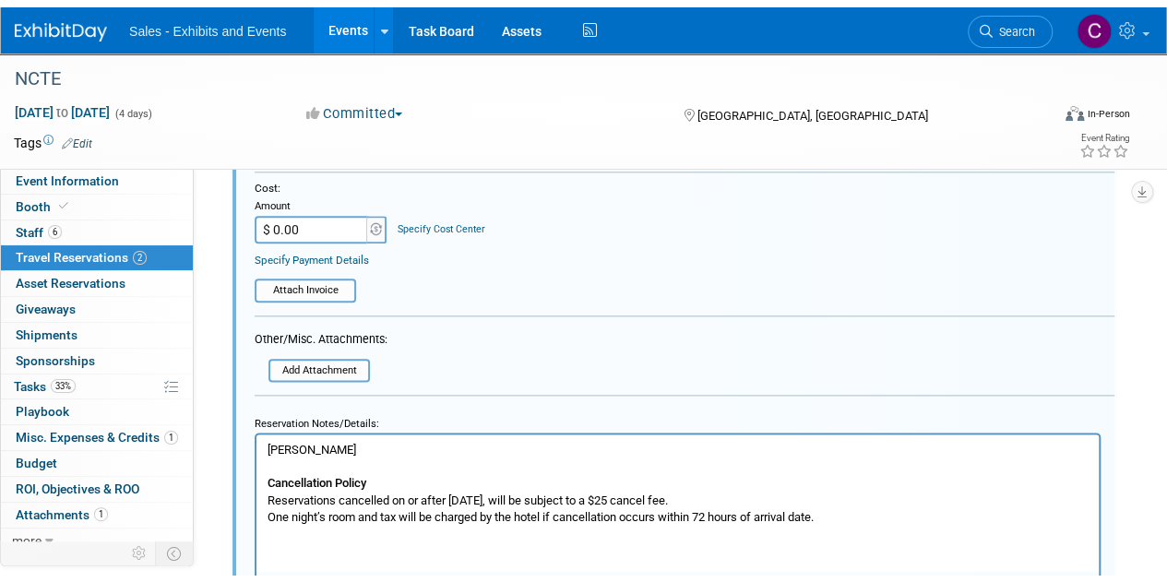
scroll to position [957, 0]
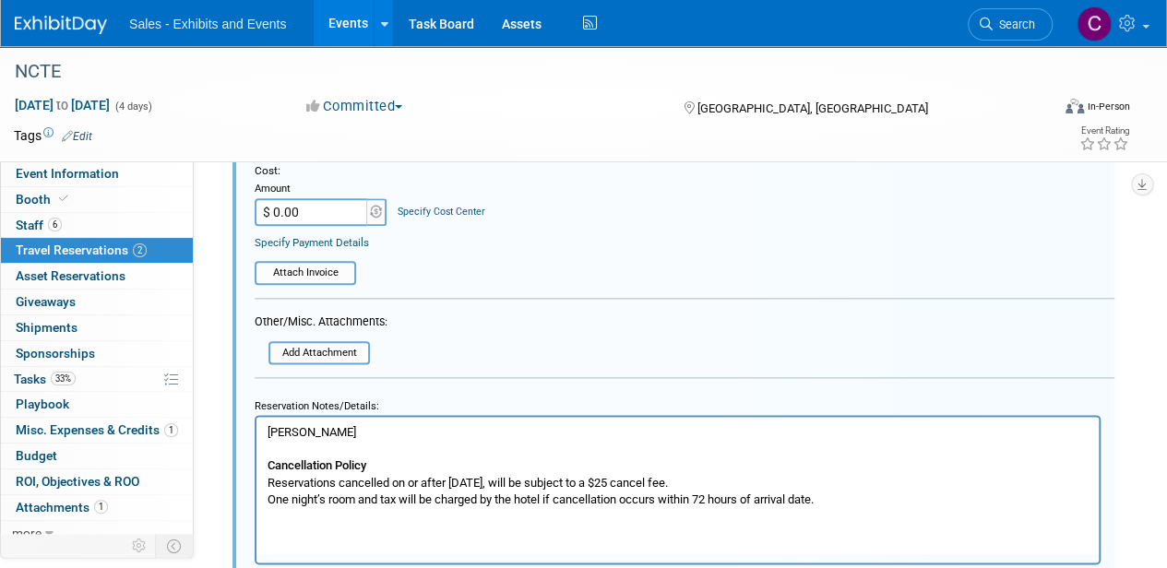
type input "CPR3UHW0"
click at [281, 436] on p "LISA BALLARD Cancellation Policy Reservations cancelled on or after October 1, …" at bounding box center [678, 466] width 821 height 84
drag, startPoint x: 281, startPoint y: 436, endPoint x: 355, endPoint y: 423, distance: 75.1
click at [355, 423] on html "LISA BALLARD Cancellation Policy Reservations cancelled on or after October 1, …" at bounding box center [677, 462] width 842 height 91
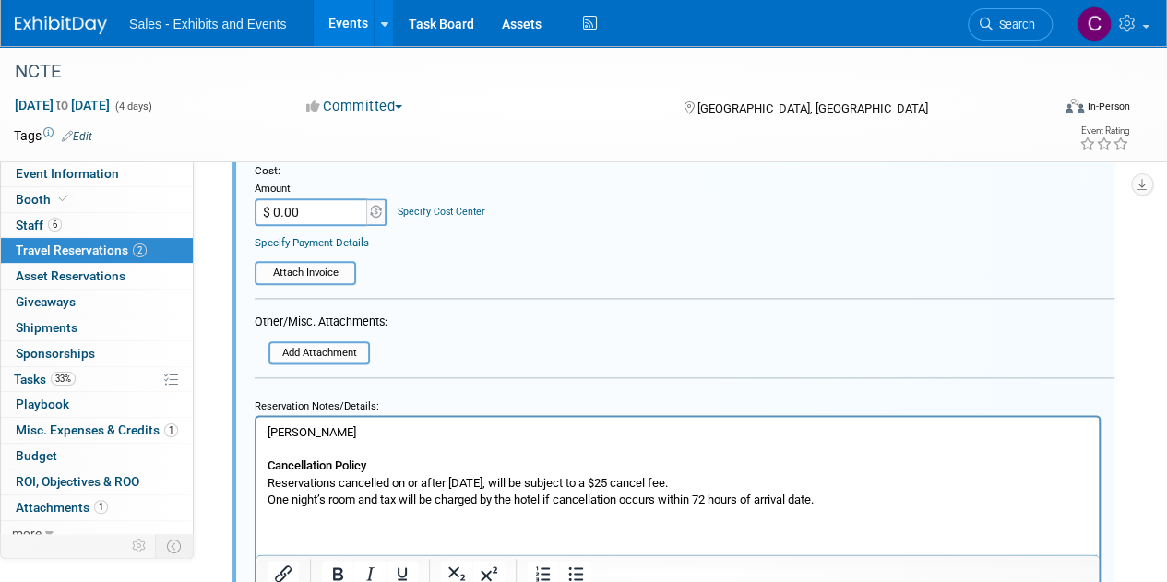
scroll to position [1094, 0]
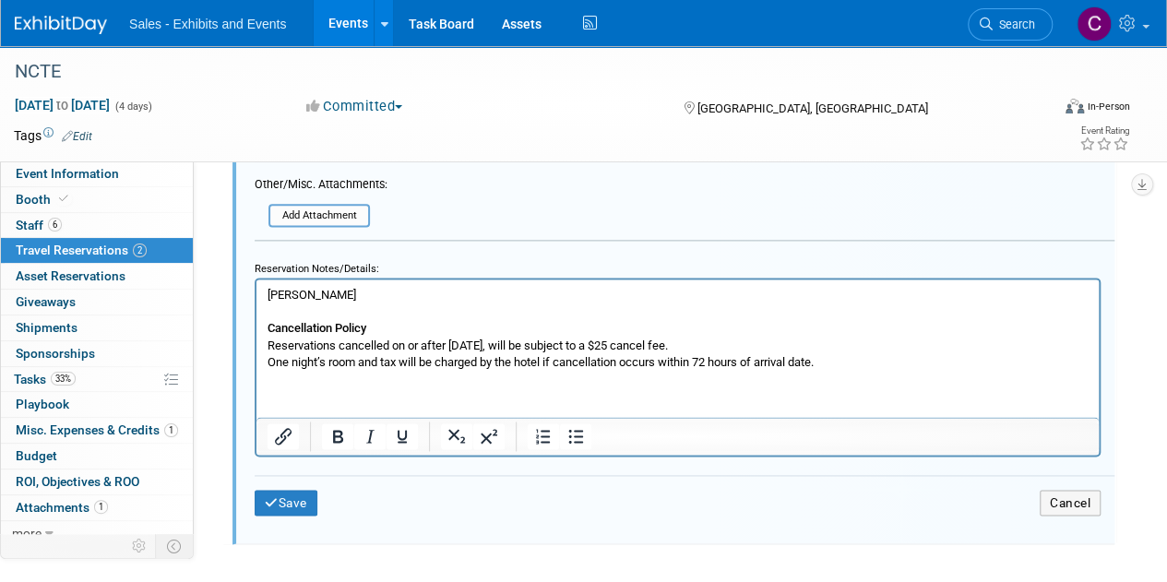
click at [295, 513] on div "Save Cancel" at bounding box center [685, 502] width 860 height 55
click at [303, 502] on button "Save" at bounding box center [286, 503] width 63 height 27
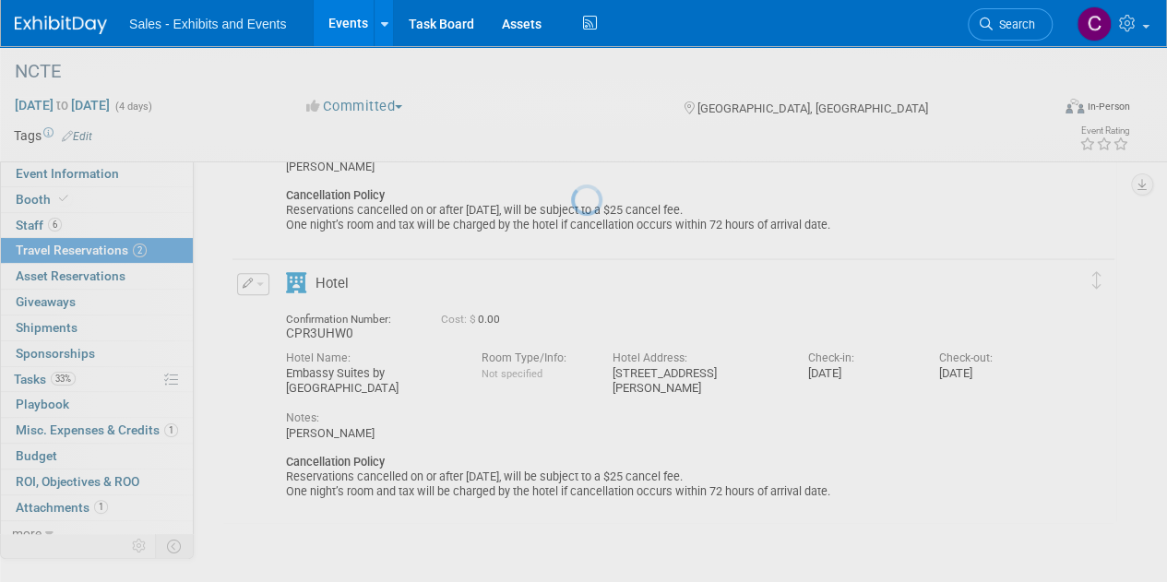
scroll to position [245, 0]
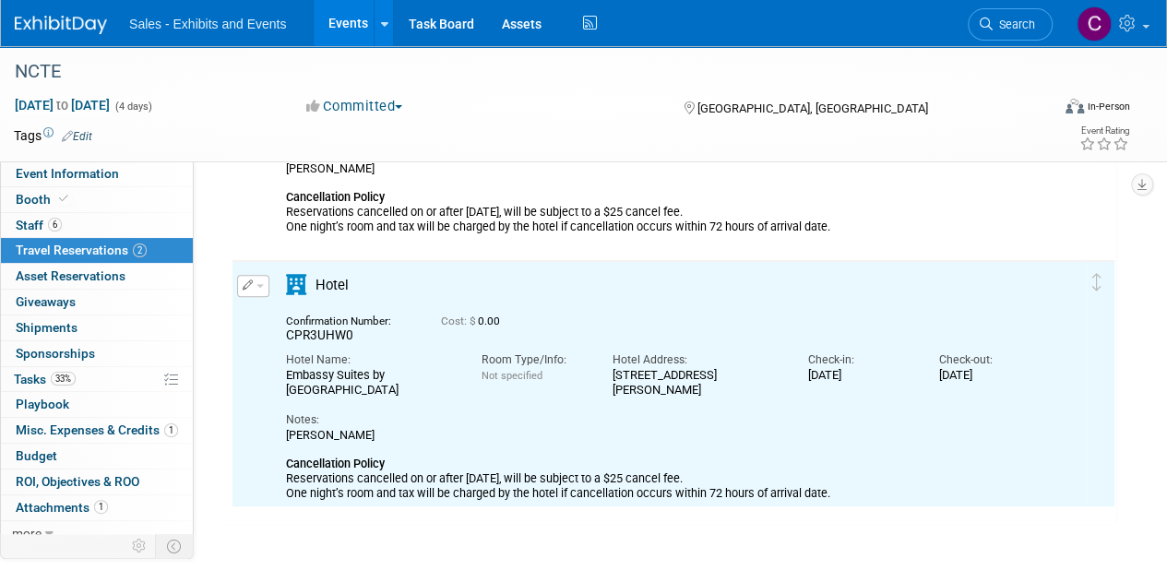
drag, startPoint x: 256, startPoint y: 285, endPoint x: 268, endPoint y: 296, distance: 15.7
click at [256, 285] on span "button" at bounding box center [259, 286] width 7 height 4
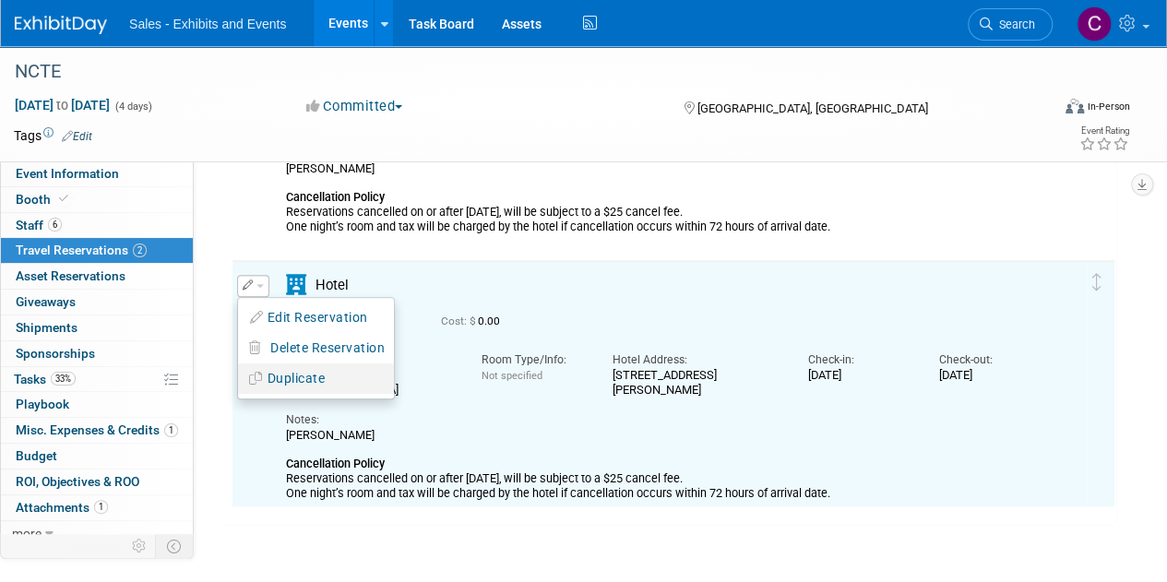
click at [283, 378] on button "Duplicate" at bounding box center [316, 378] width 156 height 27
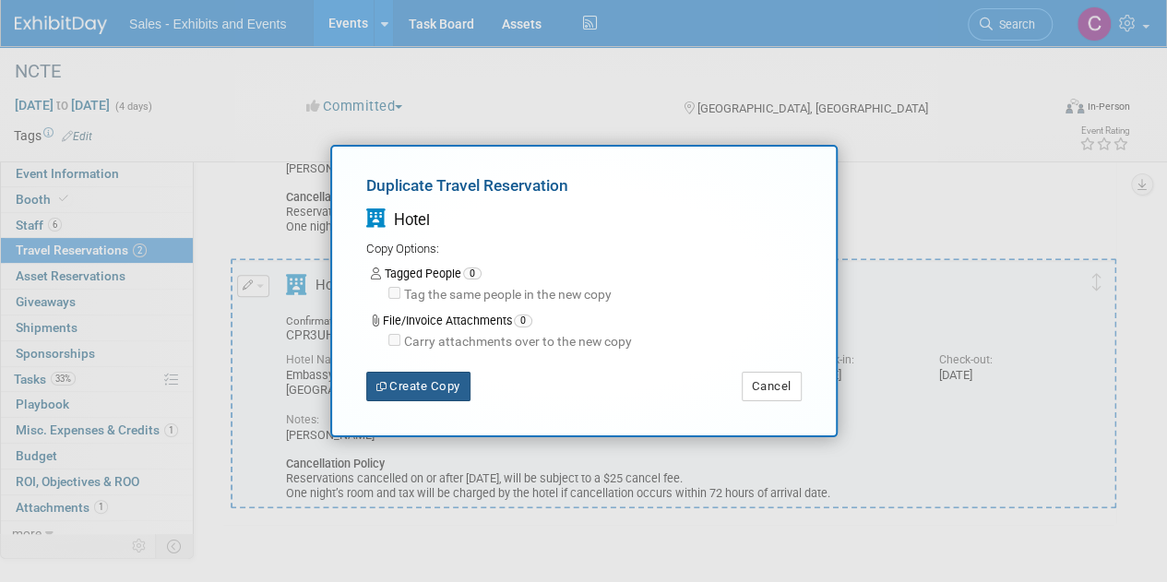
click at [432, 388] on button "Create Copy" at bounding box center [418, 387] width 104 height 30
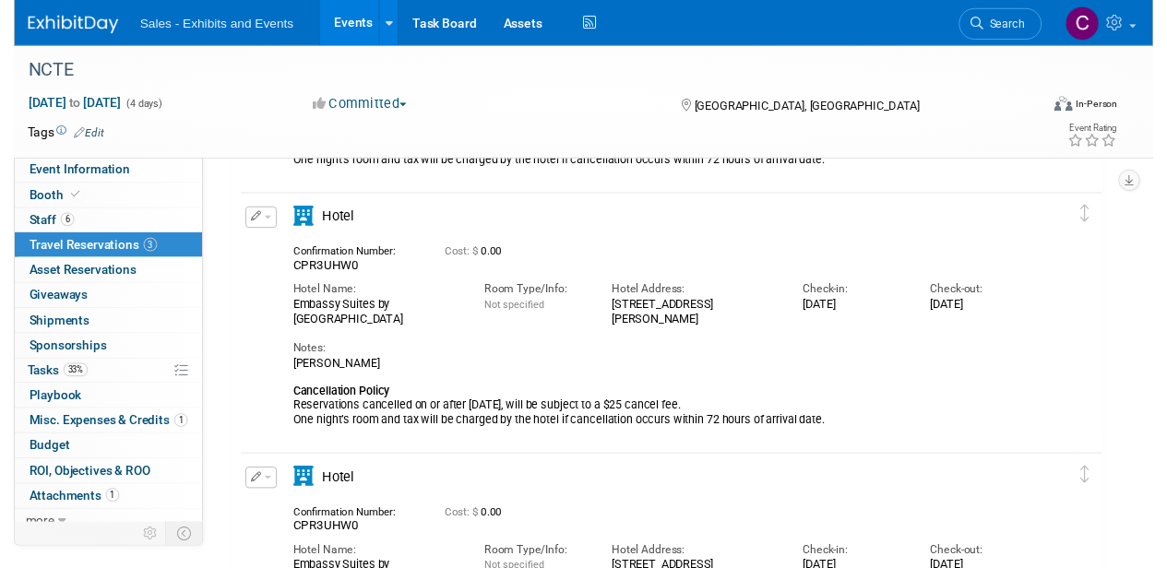
scroll to position [493, 0]
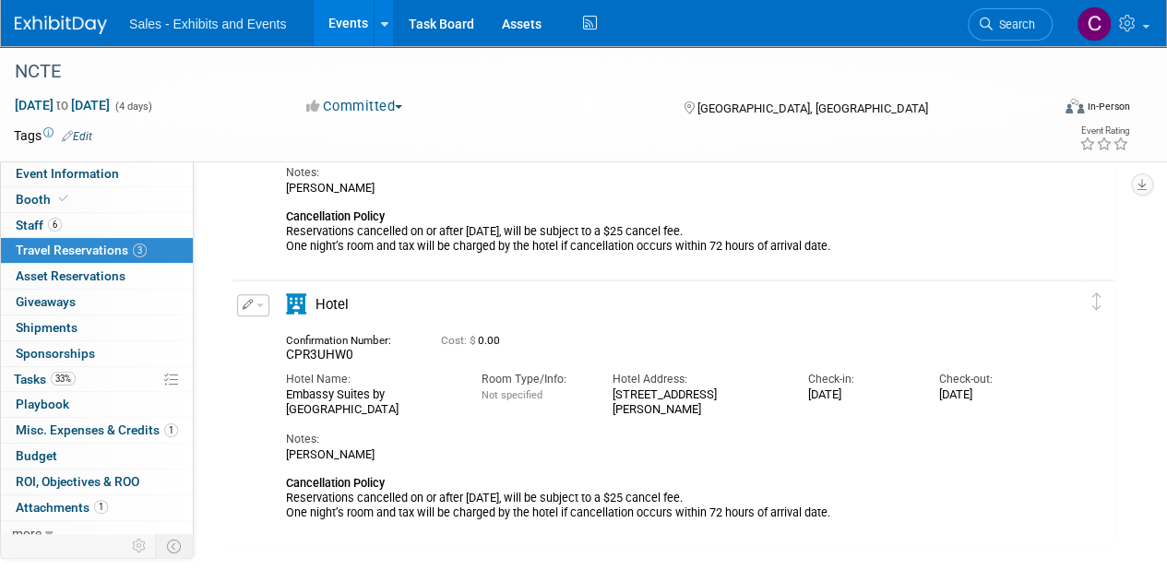
click at [268, 303] on button "button" at bounding box center [253, 305] width 32 height 22
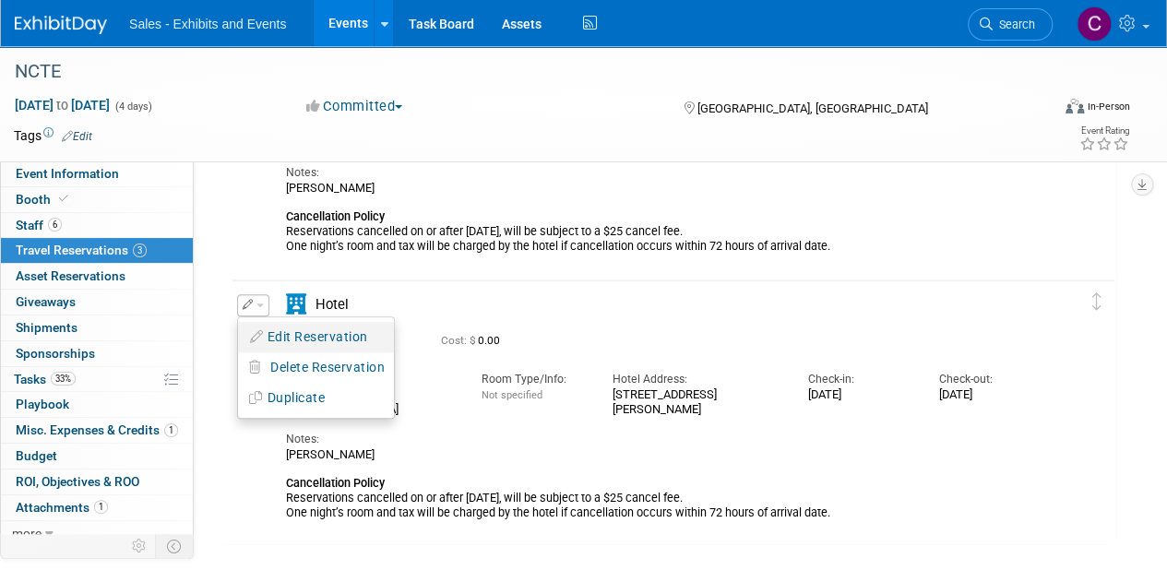
click at [293, 330] on button "Edit Reservation" at bounding box center [316, 337] width 156 height 27
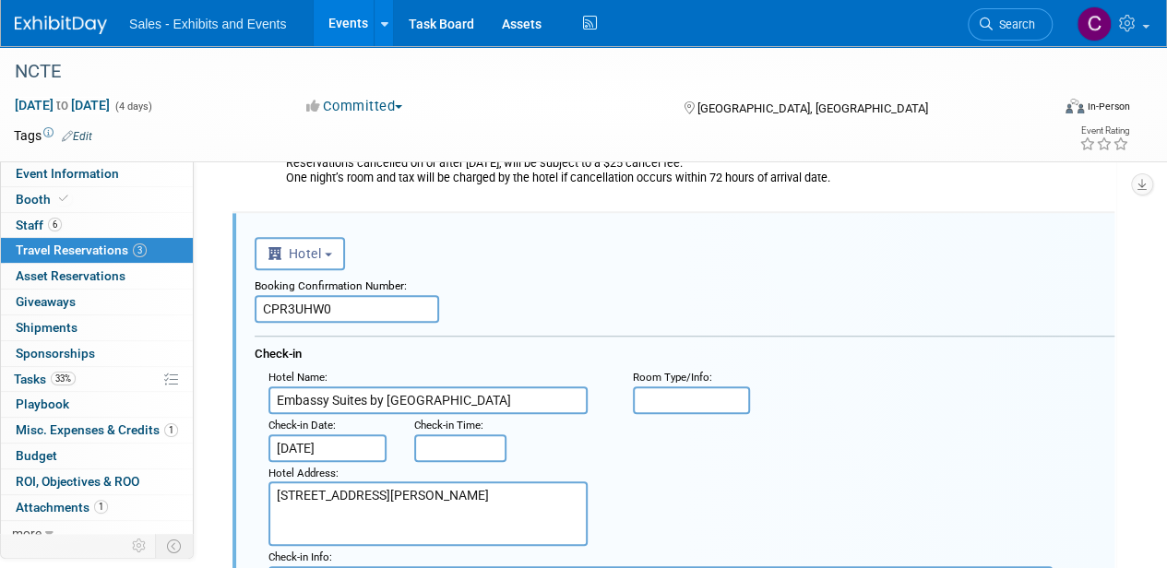
scroll to position [563, 0]
click at [290, 301] on input "CPR3UHW0" at bounding box center [347, 307] width 185 height 28
paste input "70WVMXR7"
type input "70WVMXR7"
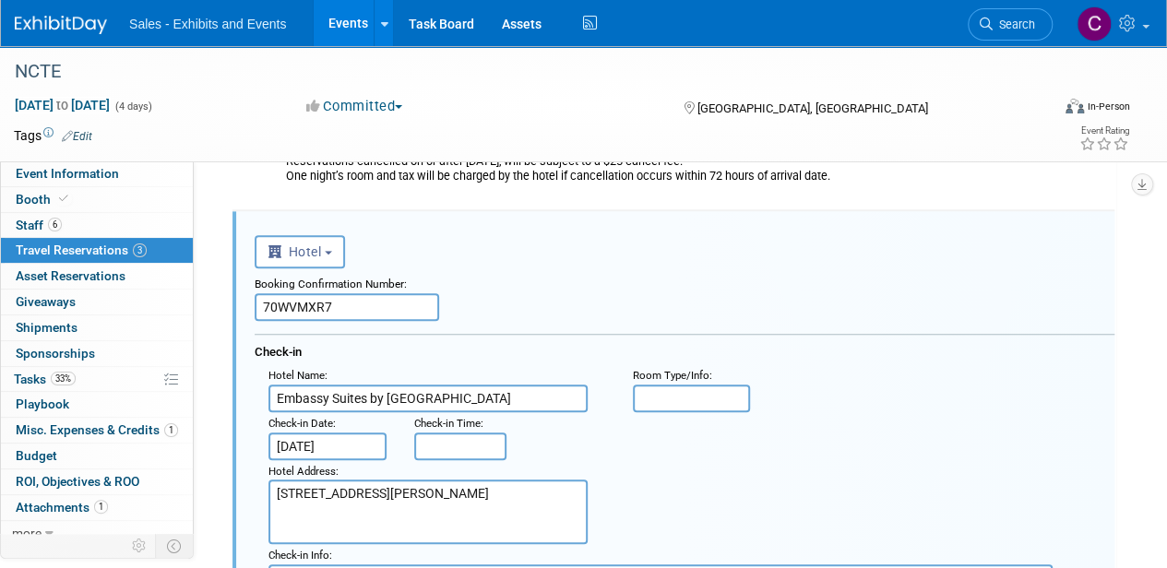
click at [349, 440] on input "Nov 19, 2025" at bounding box center [327, 447] width 118 height 28
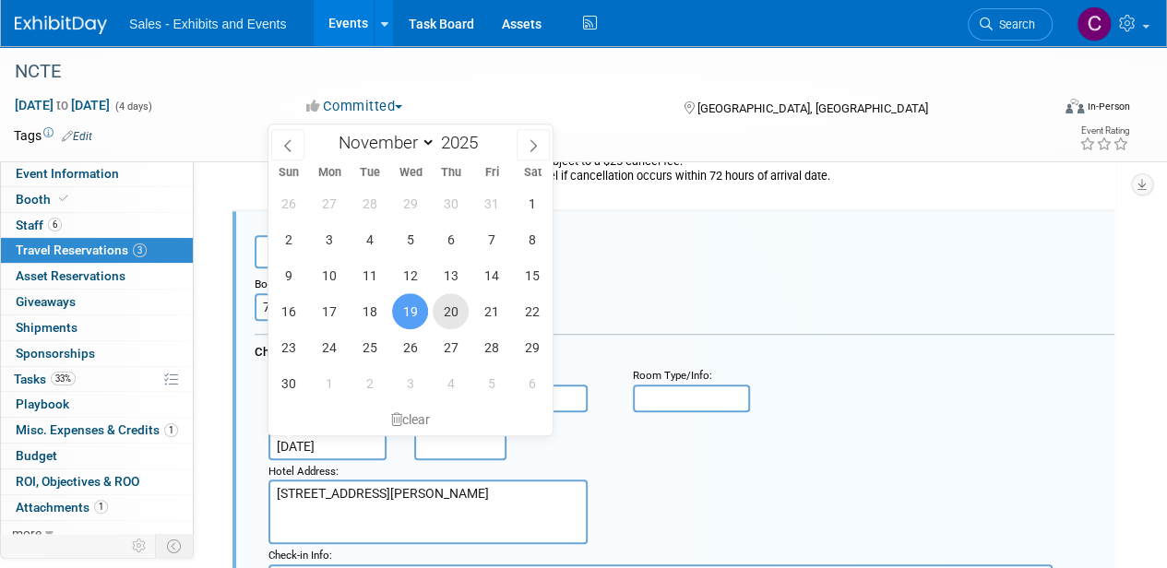
click at [455, 317] on span "20" at bounding box center [451, 311] width 36 height 36
type input "Nov 20, 2025"
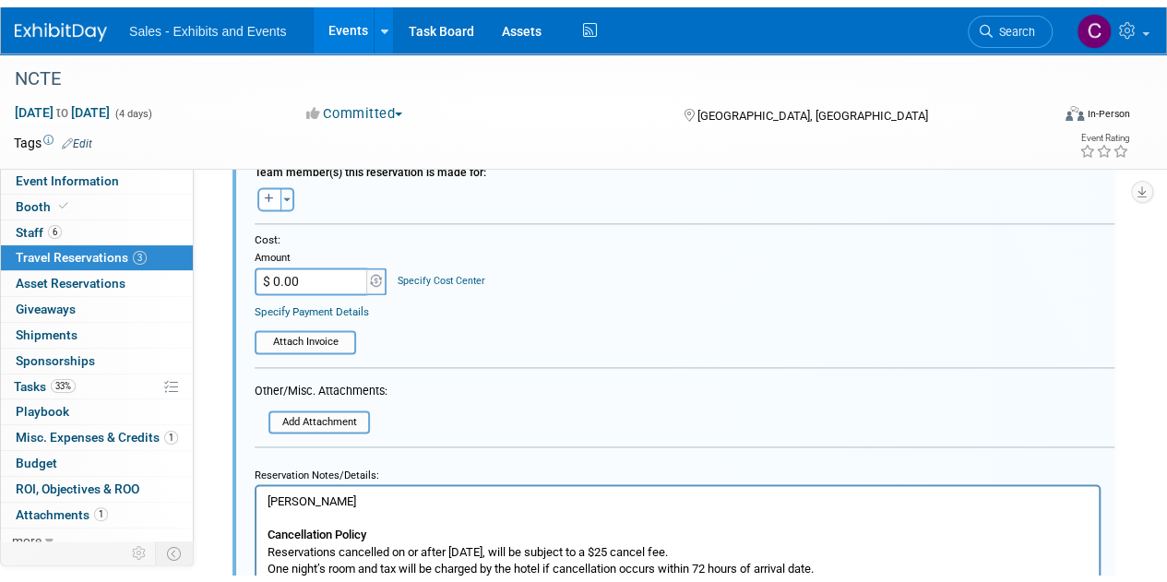
scroll to position [1360, 0]
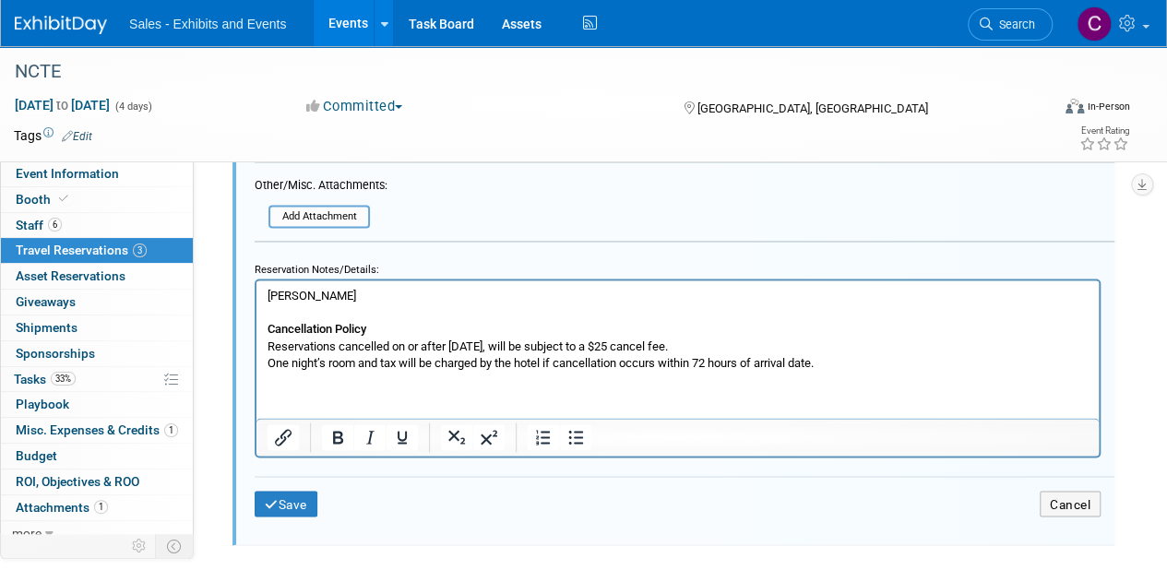
click at [299, 298] on p "CARRIE HARTLAND Cancellation Policy Reservations cancelled on or after October …" at bounding box center [678, 329] width 821 height 84
drag, startPoint x: 299, startPoint y: 298, endPoint x: 319, endPoint y: 294, distance: 20.6
click at [319, 294] on p "CARRIE HARTLAND Cancellation Policy Reservations cancelled on or after October …" at bounding box center [678, 329] width 821 height 84
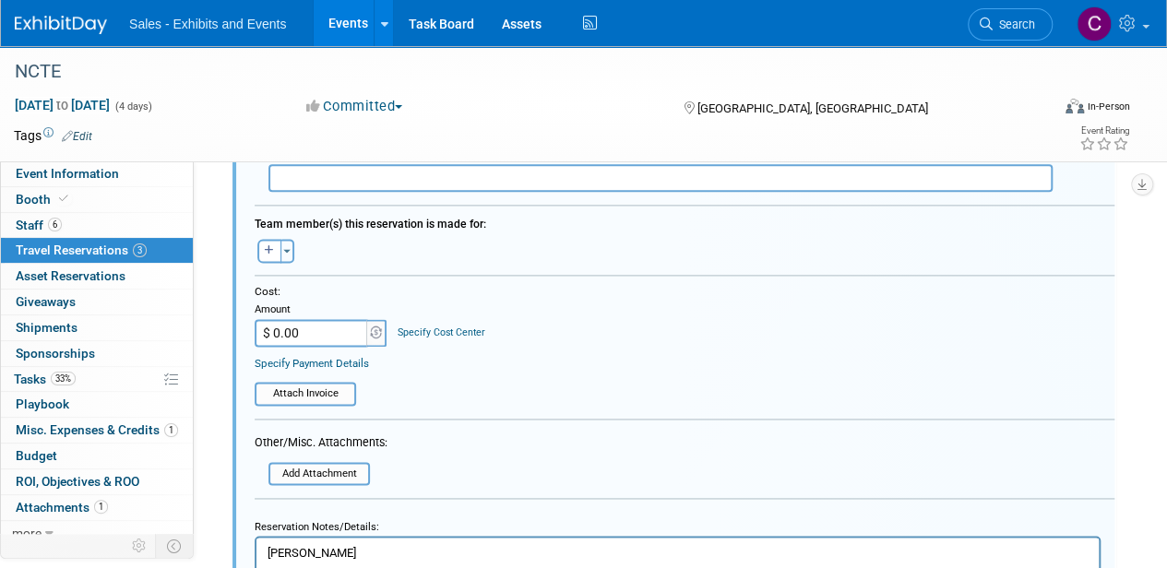
scroll to position [1040, 0]
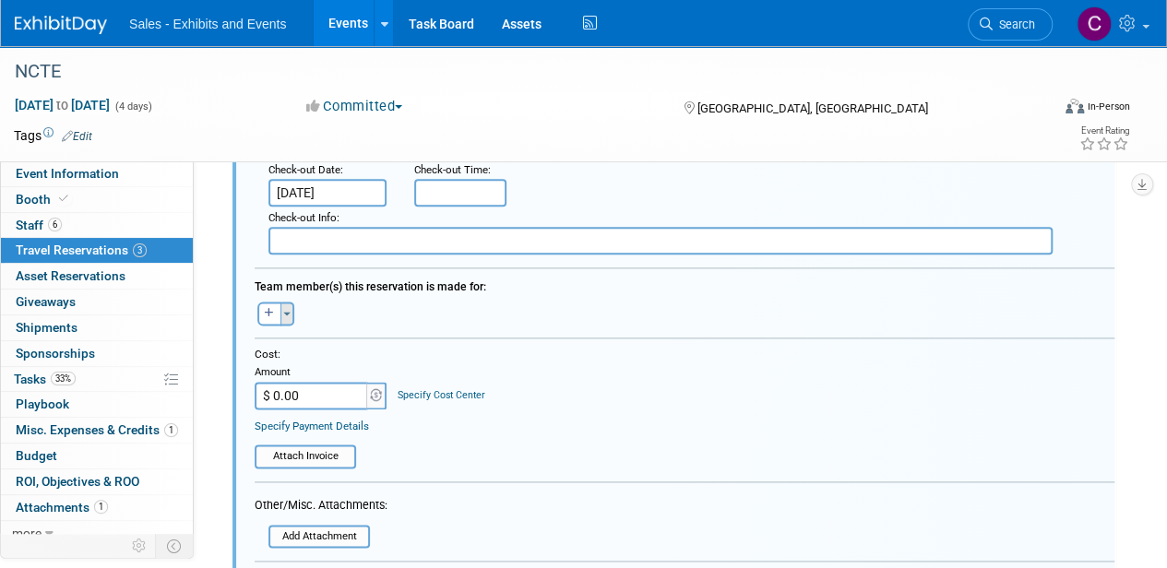
click at [290, 307] on button "Toggle Dropdown" at bounding box center [287, 314] width 14 height 24
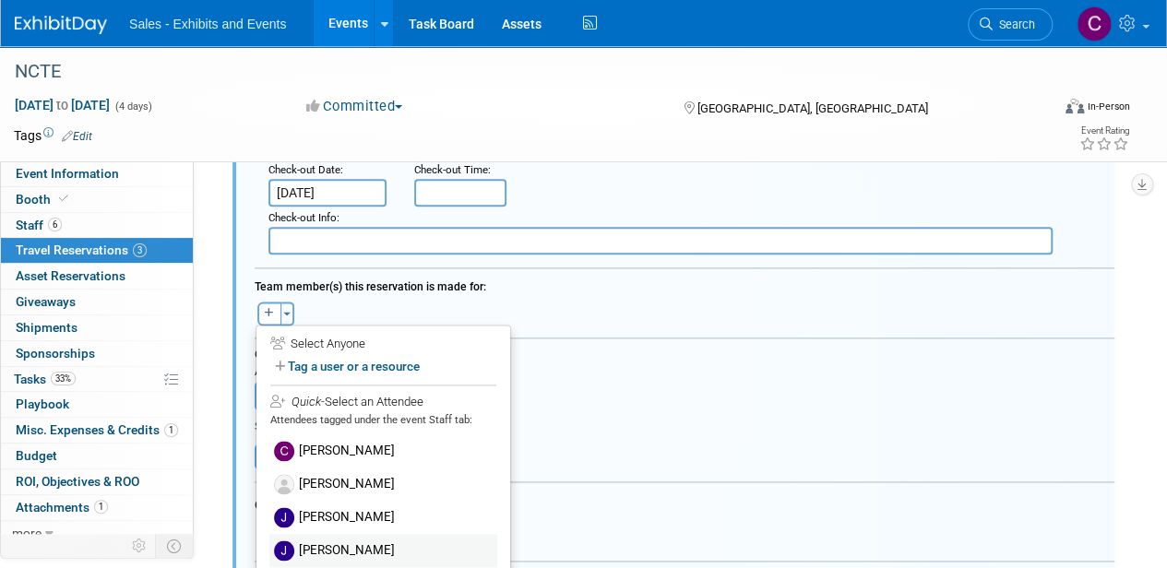
click at [341, 540] on label "John Ade" at bounding box center [383, 550] width 228 height 33
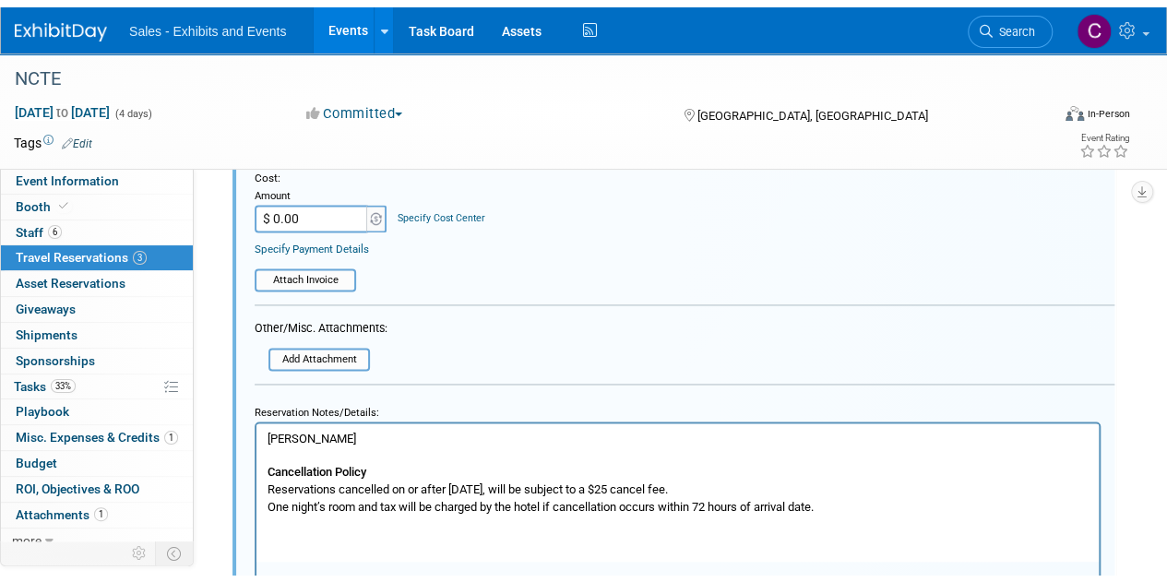
scroll to position [1360, 0]
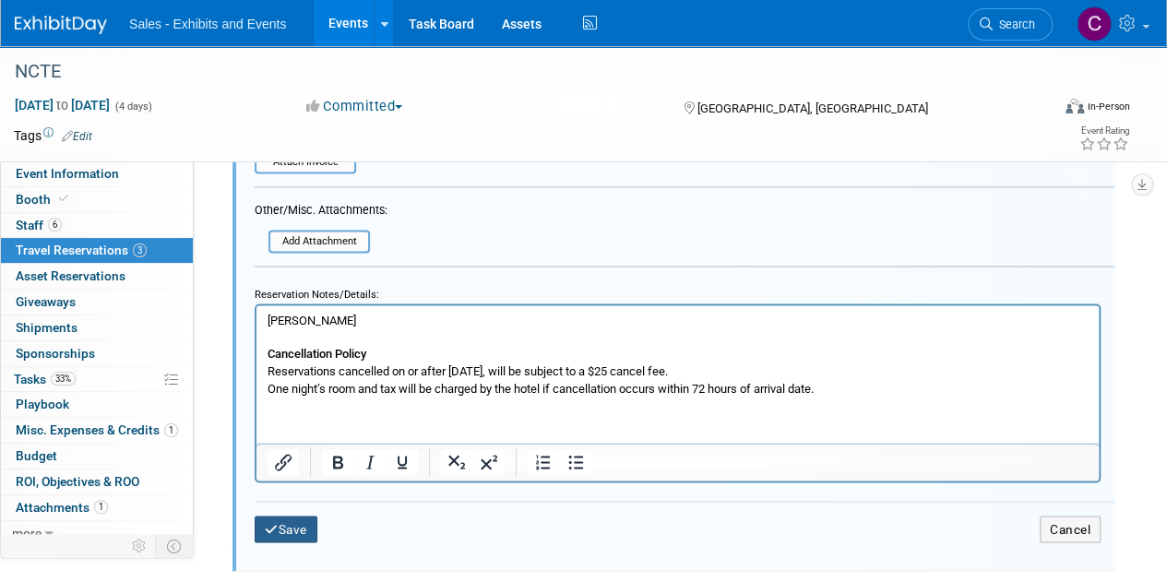
click at [279, 534] on button "Save" at bounding box center [286, 529] width 63 height 27
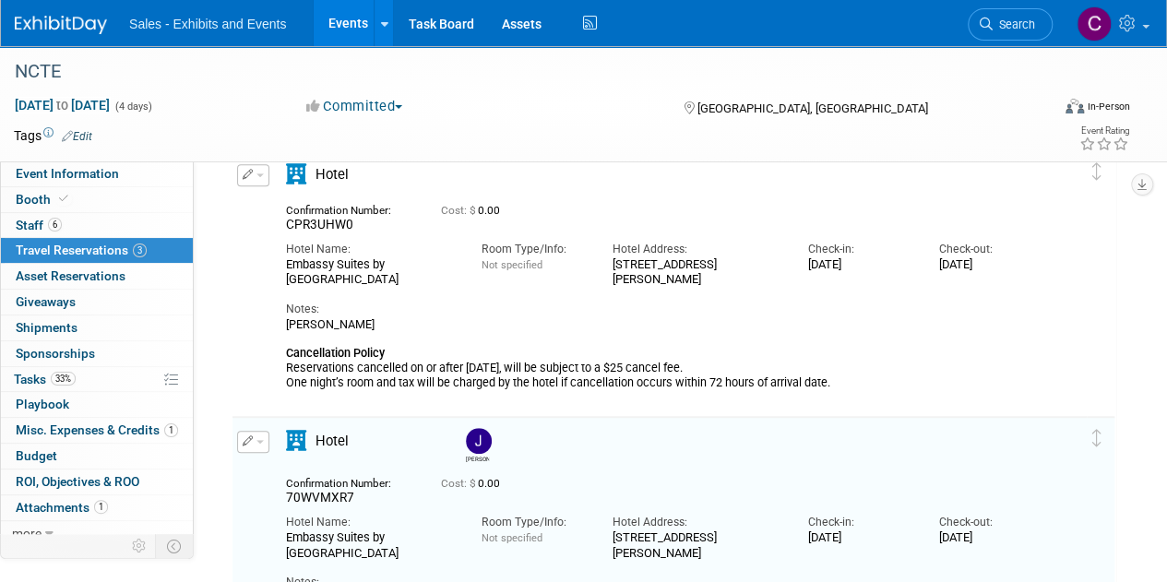
scroll to position [276, 0]
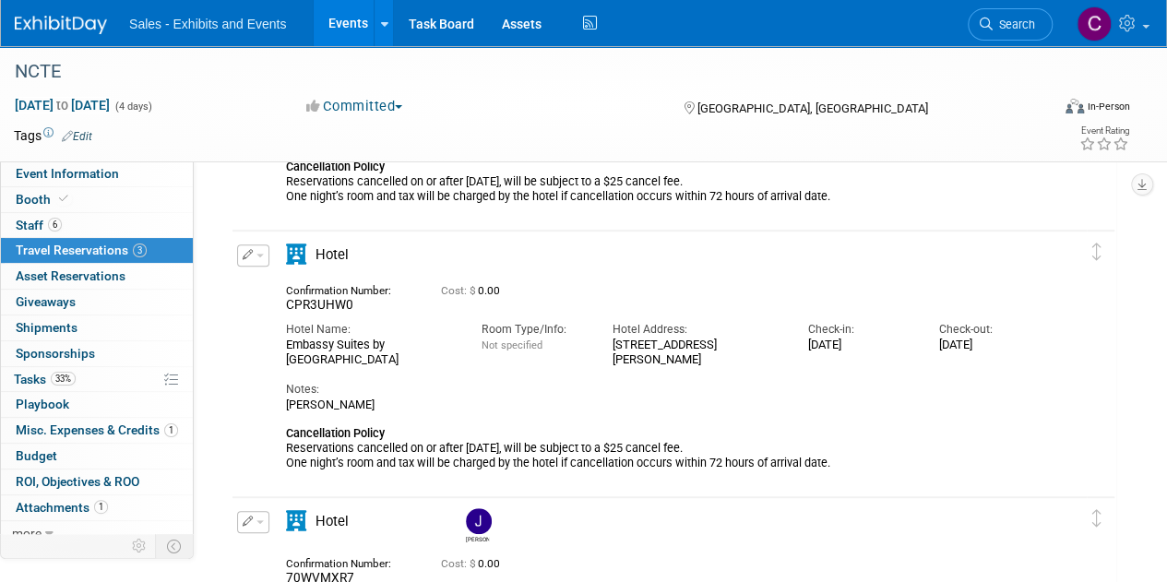
click at [265, 252] on button "button" at bounding box center [253, 255] width 32 height 22
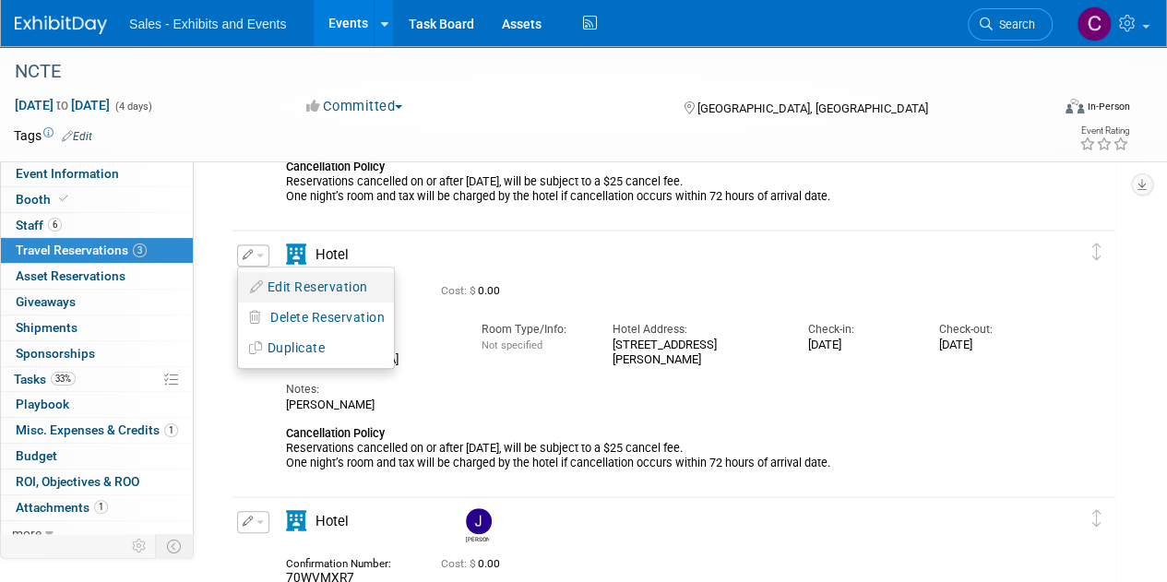
click at [283, 281] on button "Edit Reservation" at bounding box center [316, 287] width 156 height 27
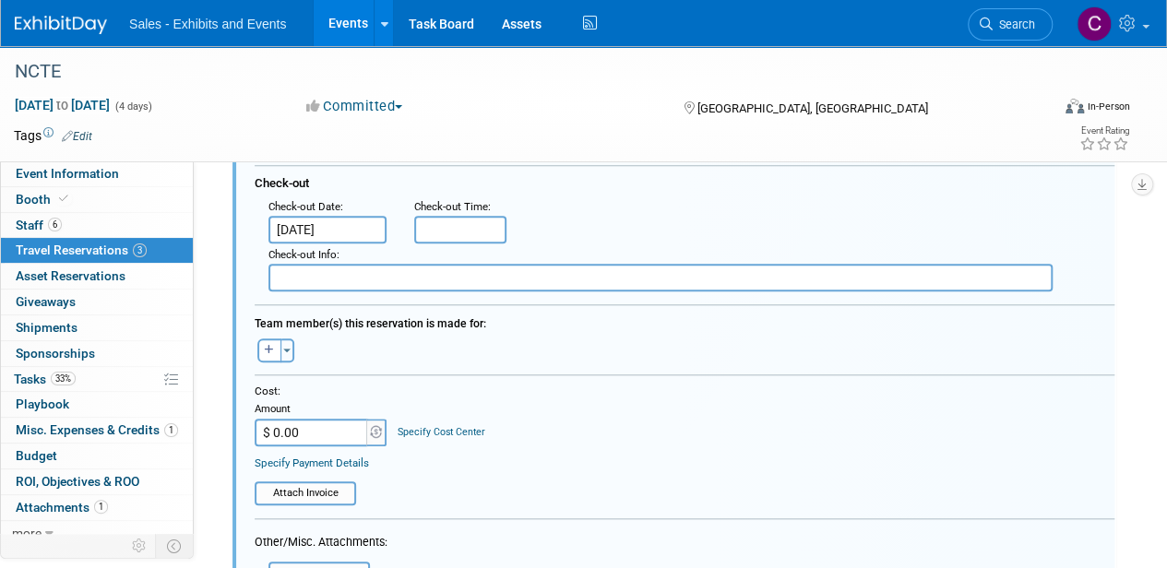
scroll to position [807, 0]
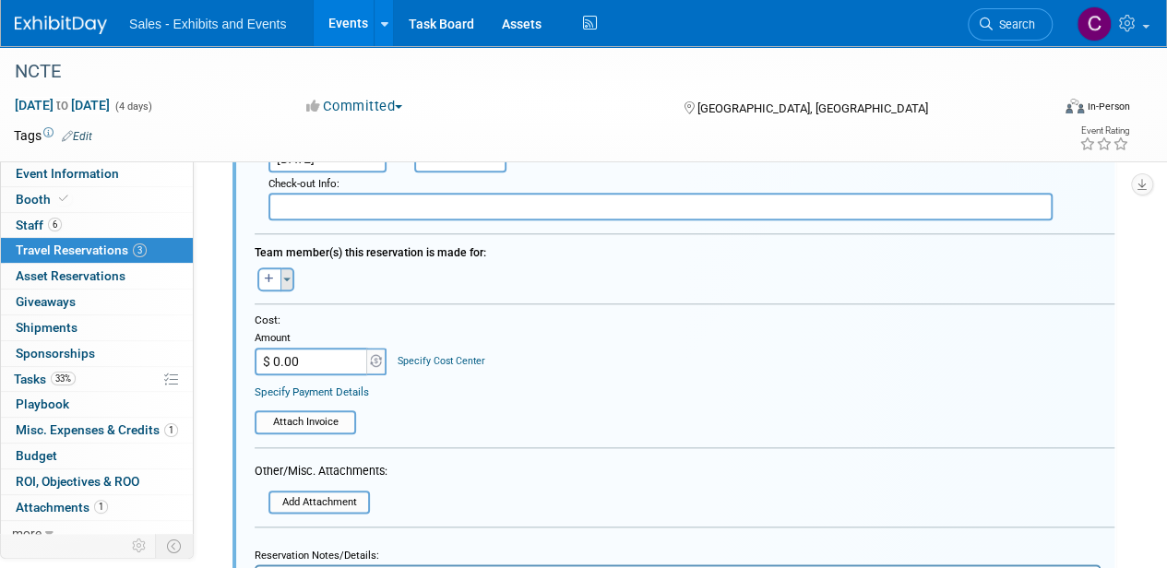
click at [294, 278] on div "Toggle Dropdown Select Anyone Tag a user or a resource Quick -- Select -- (me)" at bounding box center [275, 280] width 69 height 24
click at [290, 274] on button "Toggle Dropdown" at bounding box center [287, 280] width 14 height 24
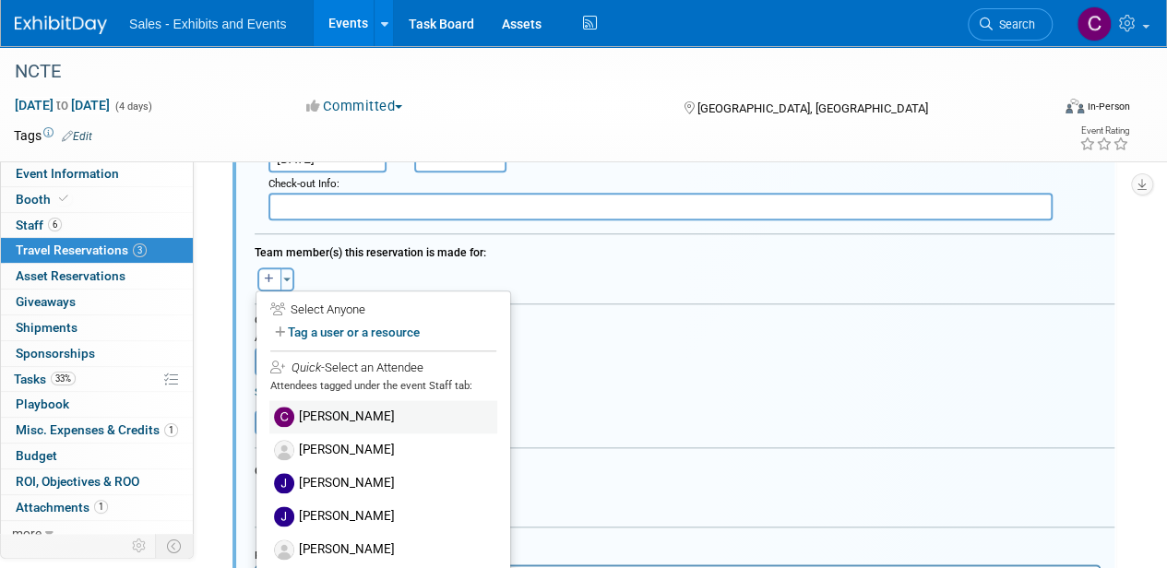
click at [334, 411] on label "Carrie Hartland" at bounding box center [383, 416] width 228 height 33
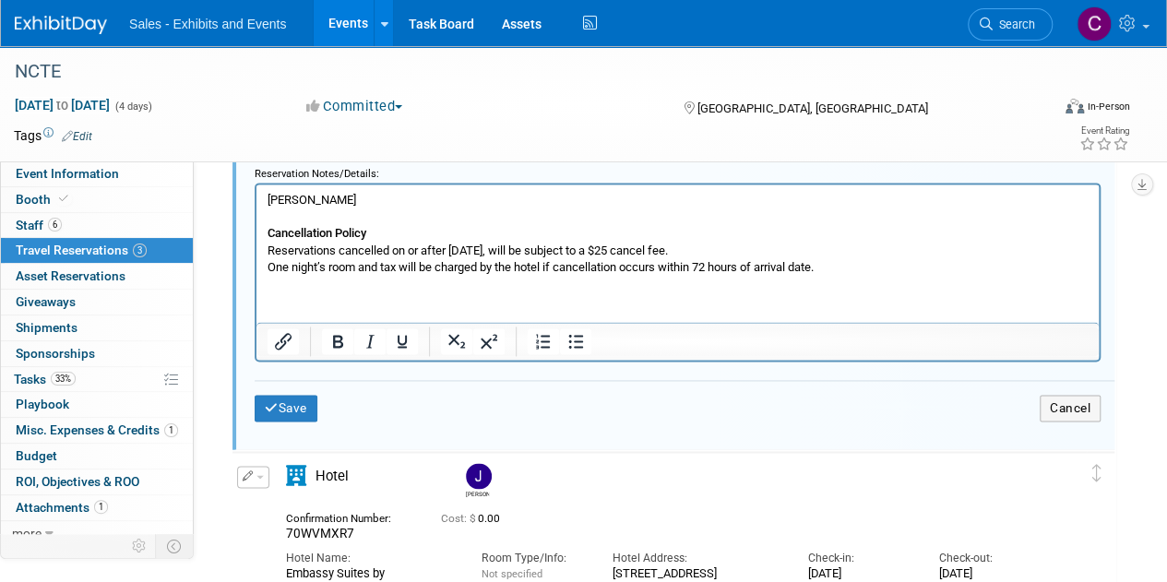
scroll to position [1223, 0]
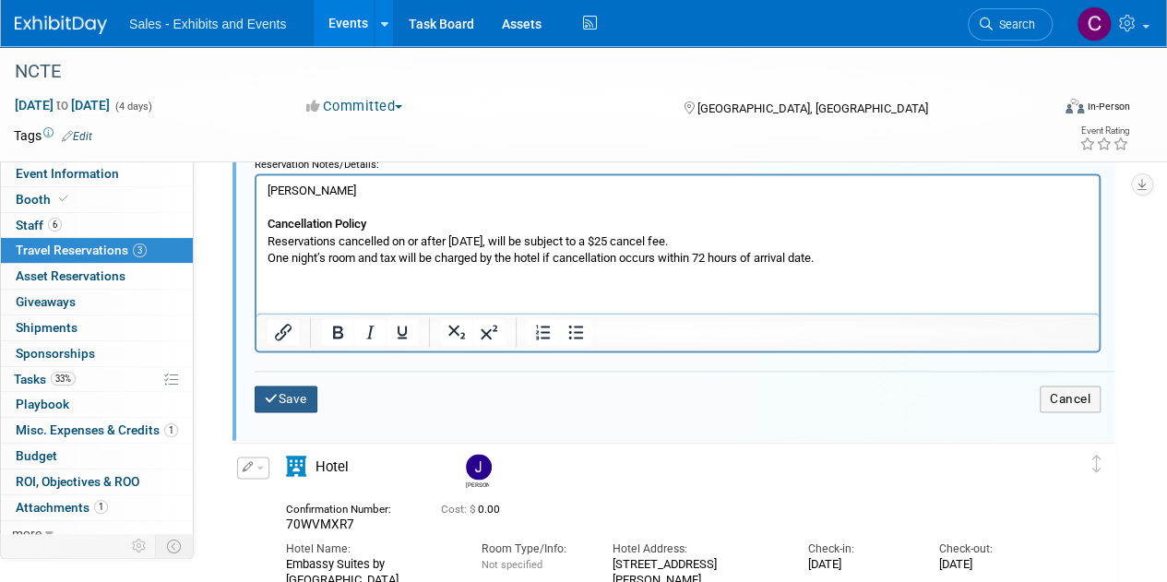
click at [298, 401] on button "Save" at bounding box center [286, 399] width 63 height 27
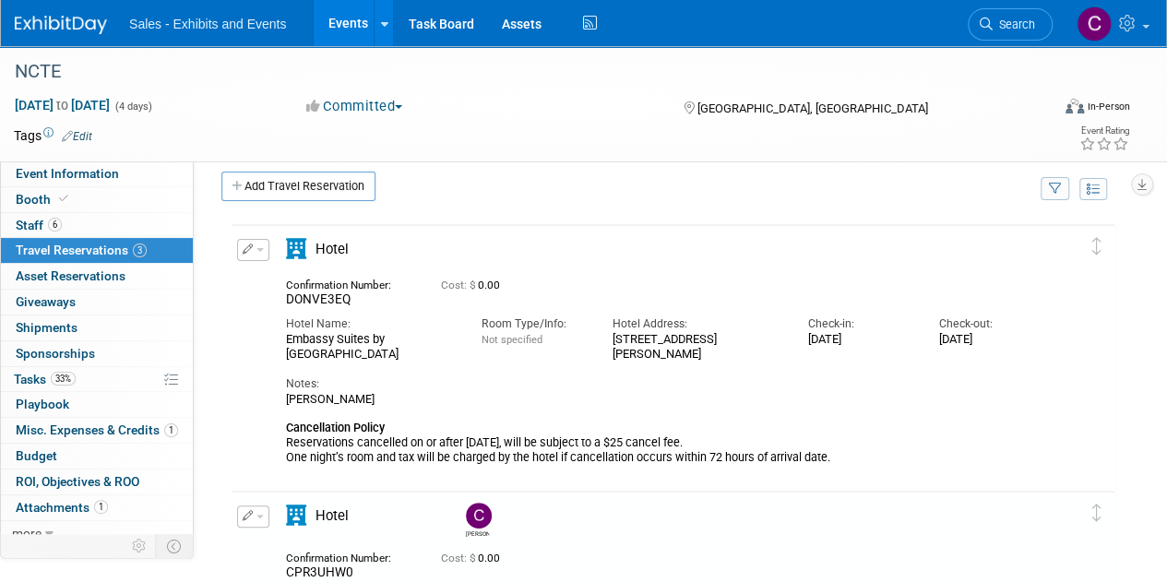
scroll to position [6, 0]
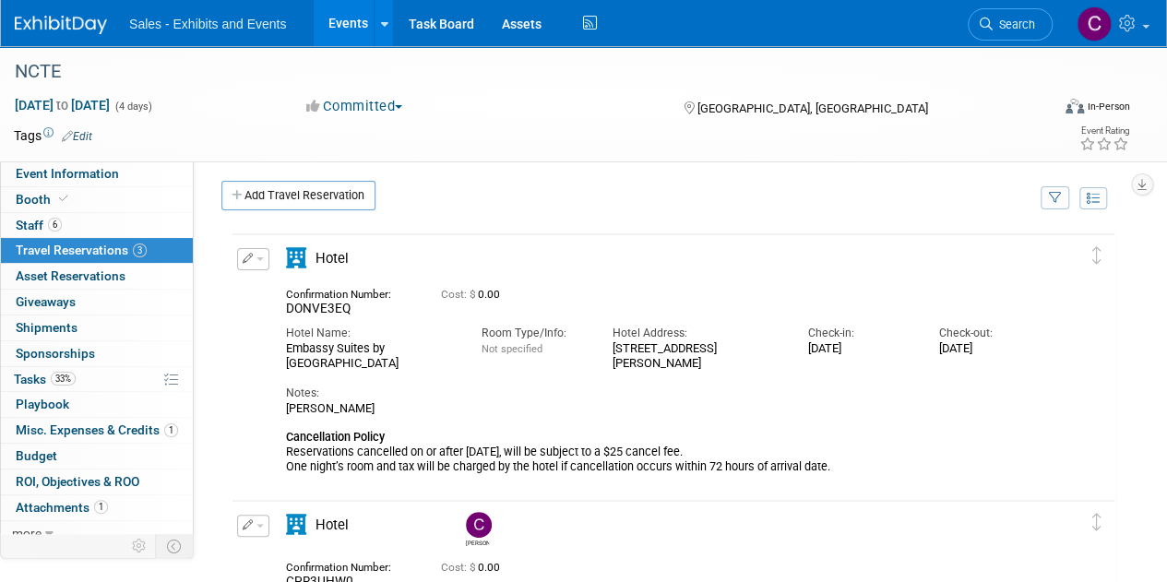
click at [258, 262] on button "button" at bounding box center [253, 259] width 32 height 22
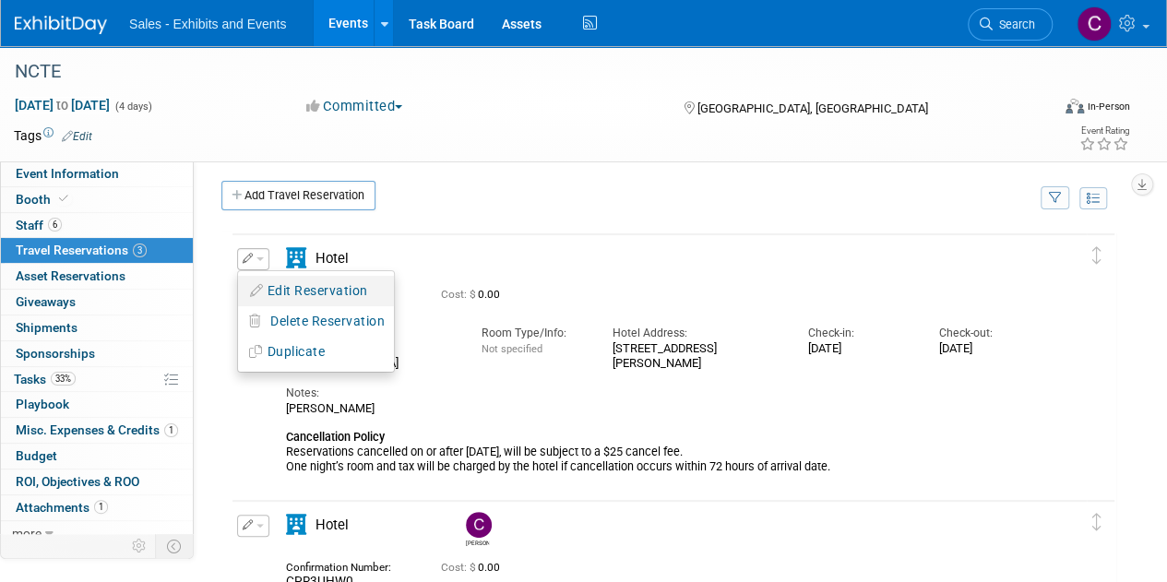
click at [286, 287] on button "Edit Reservation" at bounding box center [316, 291] width 156 height 27
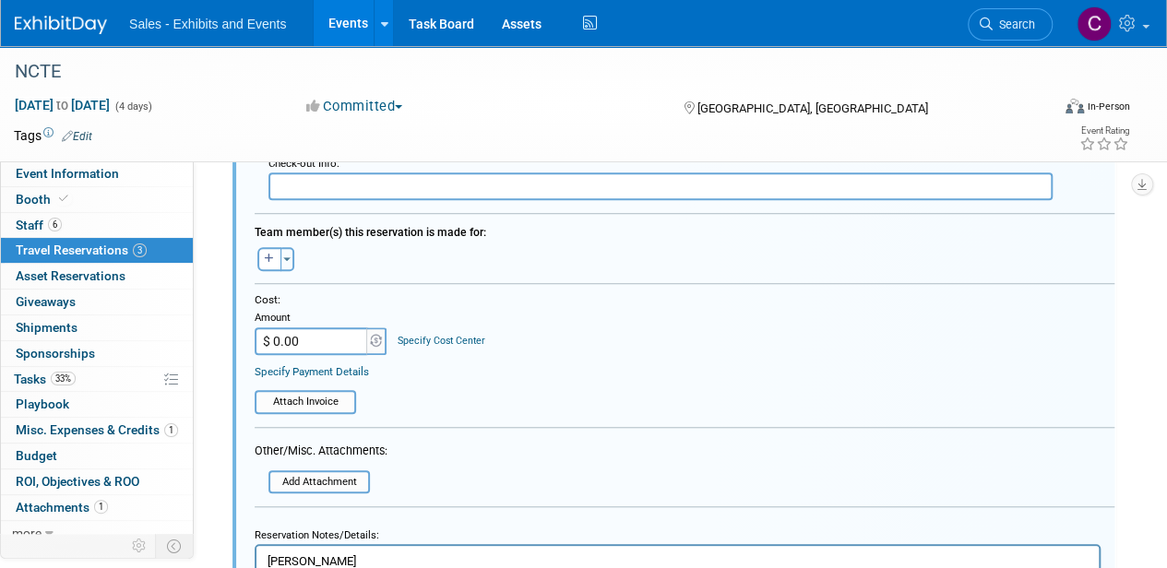
scroll to position [568, 0]
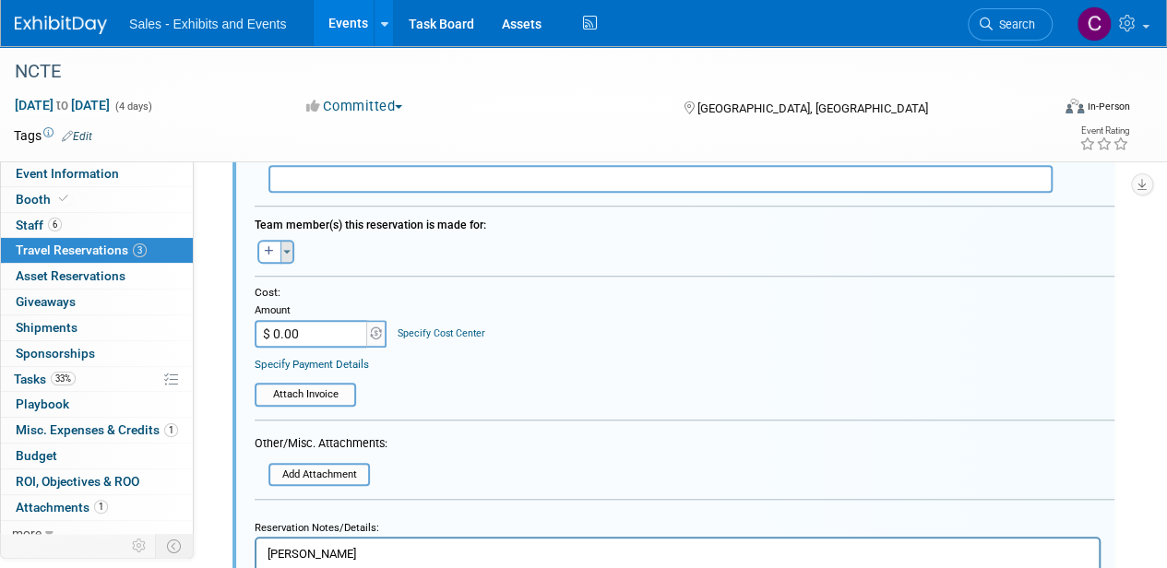
click at [291, 251] on button "Toggle Dropdown" at bounding box center [287, 252] width 14 height 24
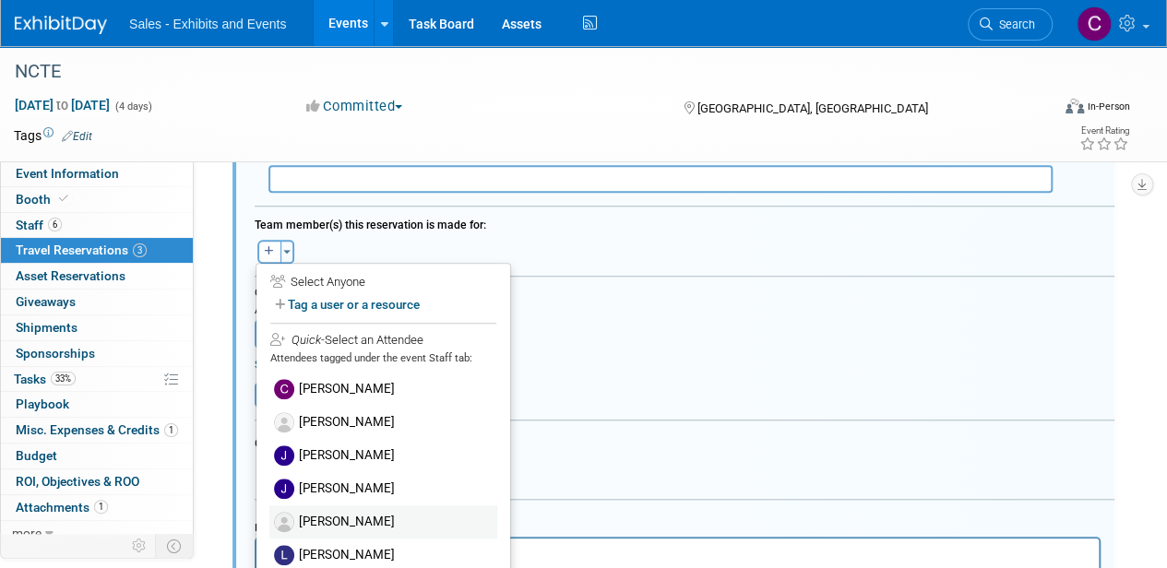
click at [331, 522] on label "Lisa Ballard" at bounding box center [383, 522] width 228 height 33
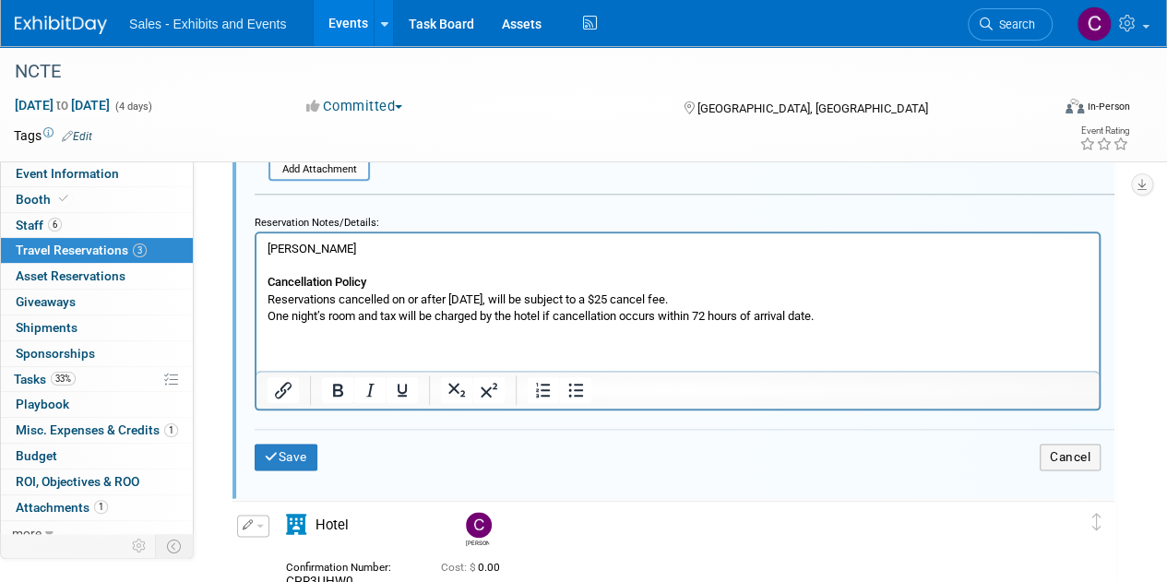
scroll to position [1034, 0]
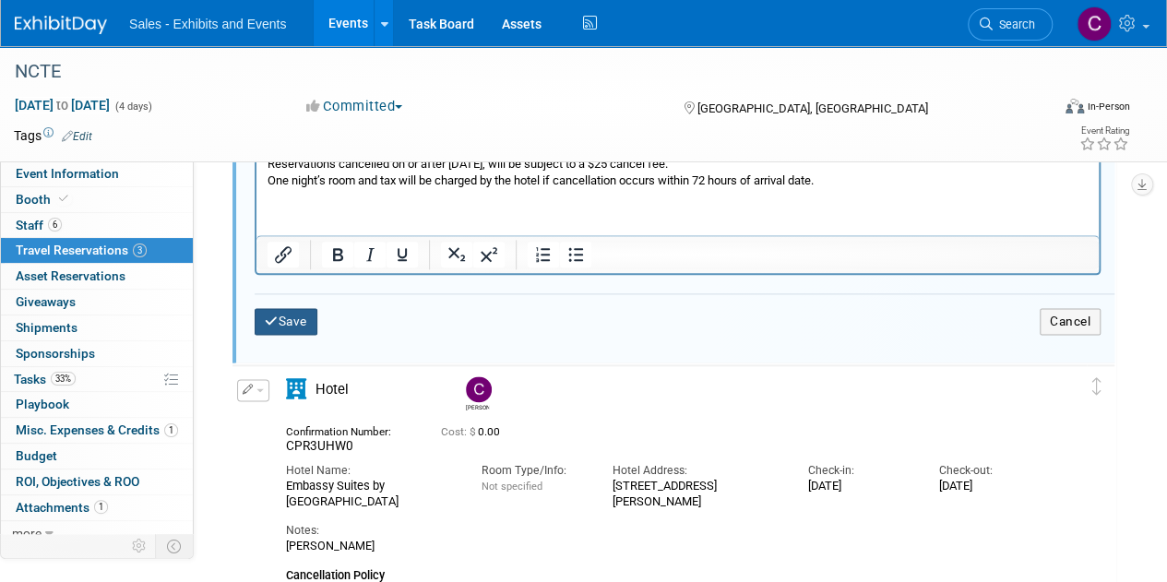
click at [290, 316] on button "Save" at bounding box center [286, 321] width 63 height 27
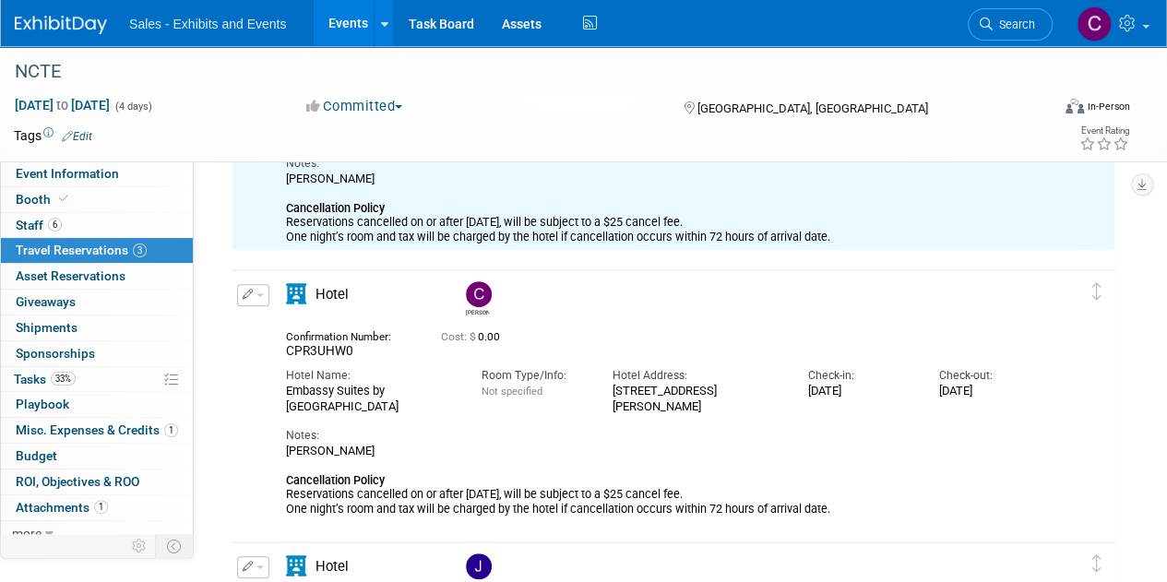
scroll to position [30, 0]
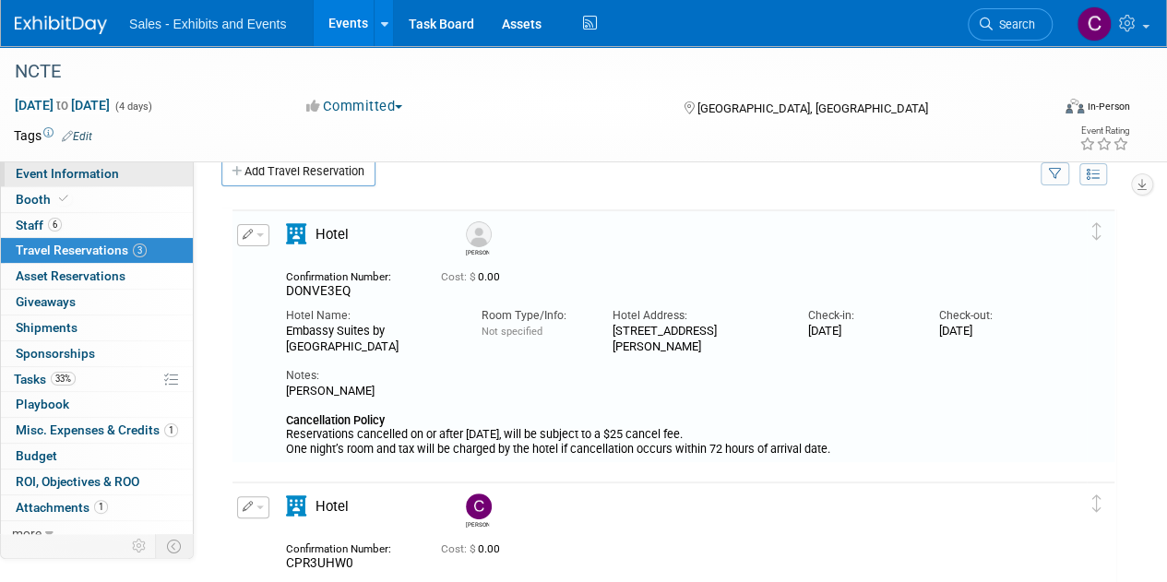
click at [61, 171] on span "Event Information" at bounding box center [67, 173] width 103 height 15
